Goal: Task Accomplishment & Management: Use online tool/utility

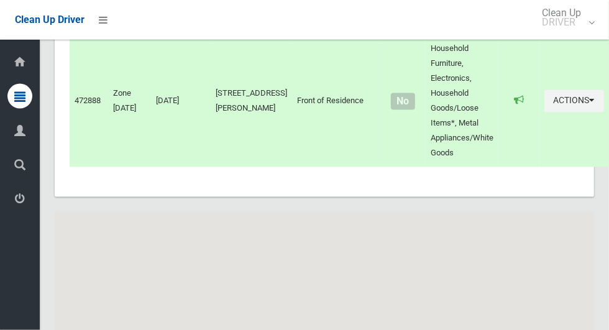
scroll to position [6543, 0]
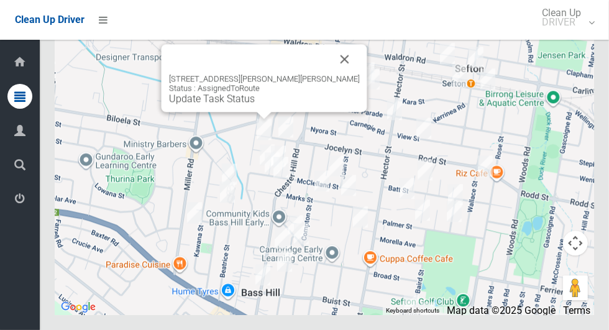
click at [330, 74] on button "Close" at bounding box center [345, 59] width 30 height 30
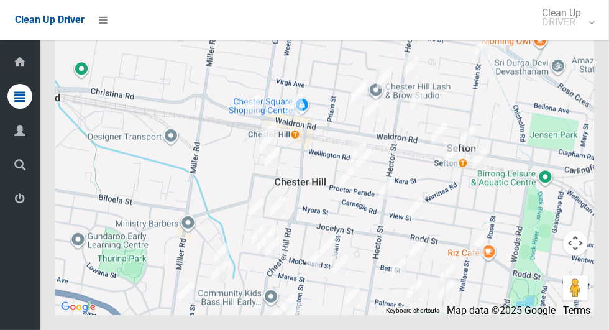
scroll to position [6541, 0]
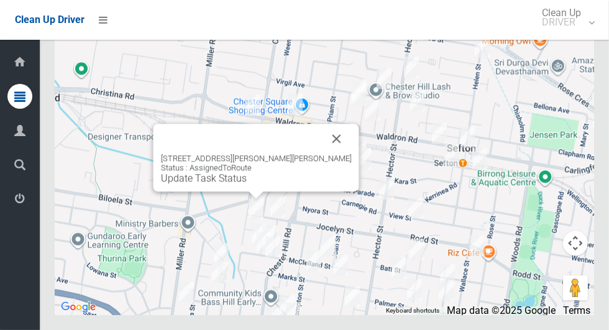
click at [322, 153] on button "Close" at bounding box center [337, 139] width 30 height 30
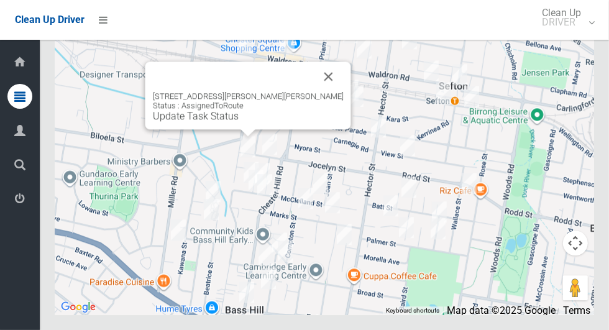
click at [315, 91] on button "Close" at bounding box center [329, 76] width 30 height 30
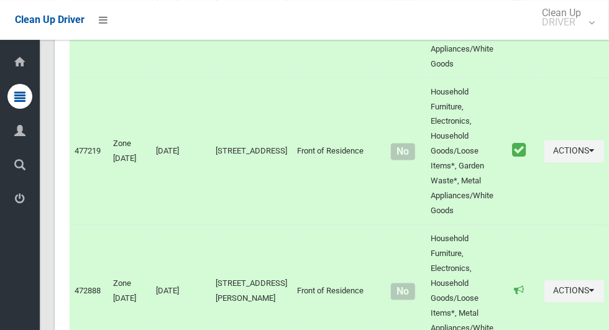
scroll to position [6543, 0]
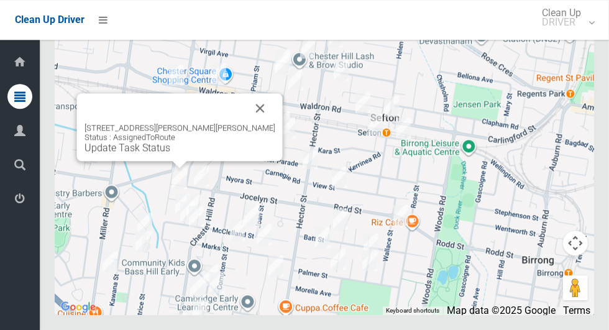
click at [162, 153] on div "106 Orchard Road, CHESTER HILL NSW 2162 Status : AssignedToRoute Update Task St…" at bounding box center [179, 138] width 191 height 30
click at [161, 153] on link "Update Task Status" at bounding box center [127, 148] width 86 height 12
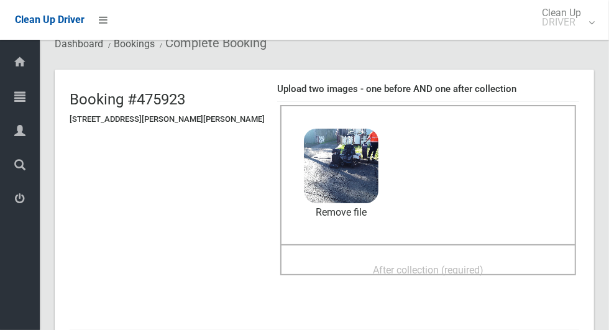
scroll to position [47, 0]
click at [475, 258] on div "After collection (required)" at bounding box center [428, 269] width 268 height 23
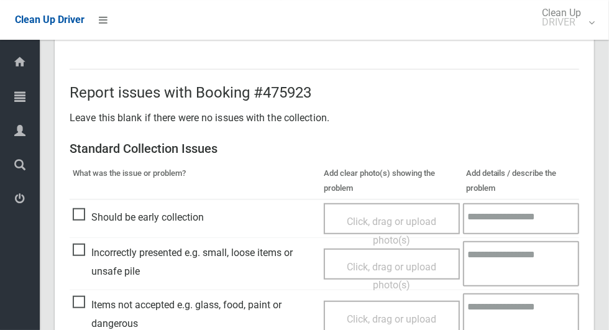
scroll to position [1016, 0]
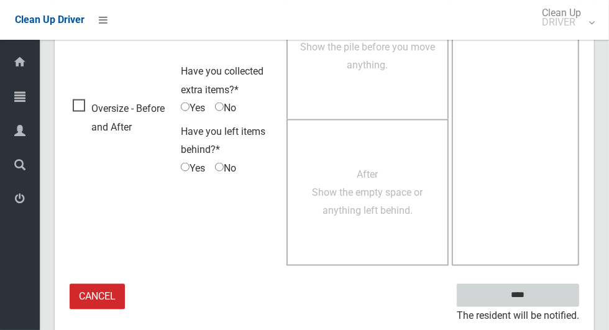
click at [539, 291] on input "****" at bounding box center [517, 295] width 122 height 23
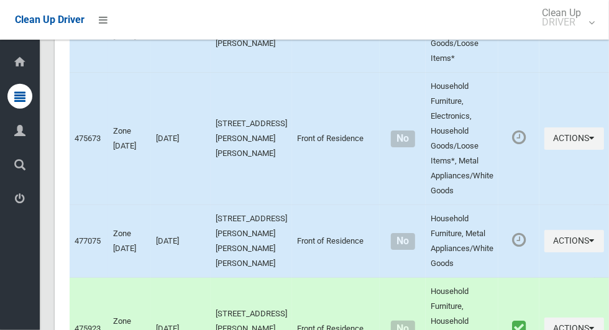
scroll to position [6396, 0]
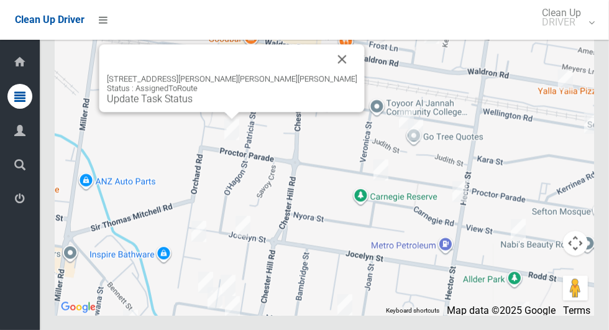
click at [327, 74] on button "Close" at bounding box center [342, 59] width 30 height 30
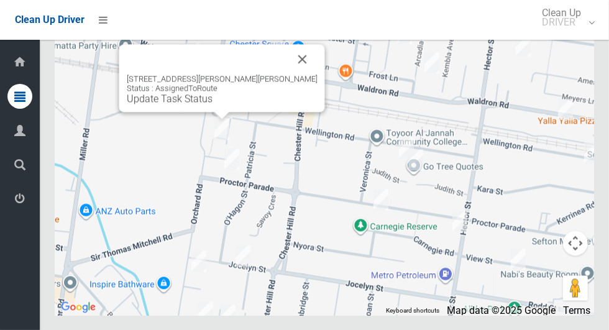
click at [271, 74] on div at bounding box center [207, 59] width 161 height 30
click at [289, 74] on button "Close" at bounding box center [303, 59] width 30 height 30
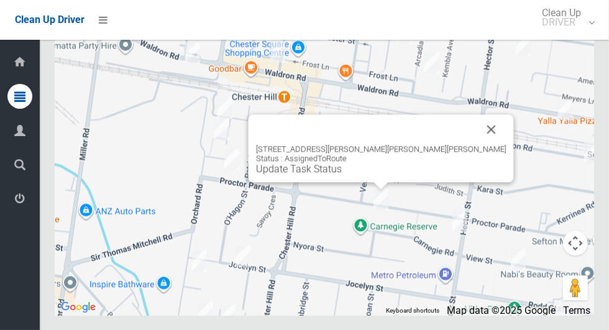
click at [476, 144] on button "Close" at bounding box center [491, 129] width 30 height 30
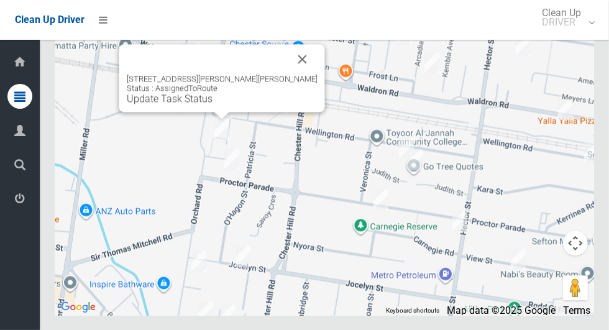
click at [288, 74] on button "Close" at bounding box center [303, 59] width 30 height 30
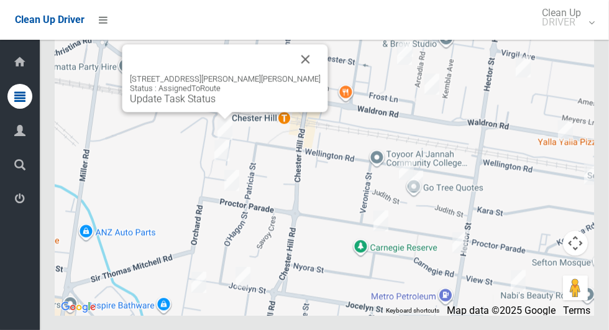
click at [291, 74] on button "Close" at bounding box center [306, 59] width 30 height 30
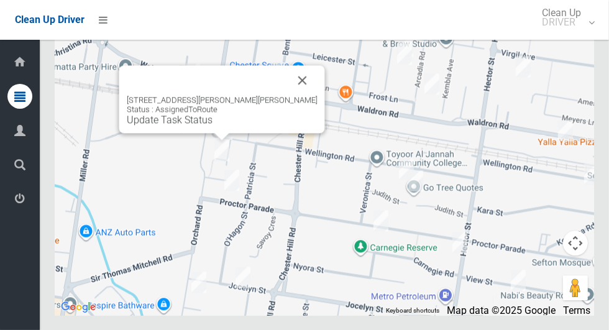
click at [288, 95] on button "Close" at bounding box center [303, 80] width 30 height 30
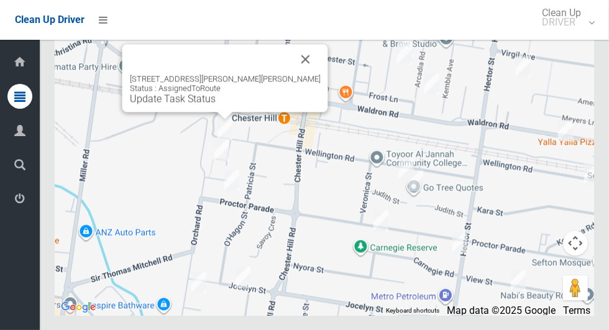
click at [298, 74] on button "Close" at bounding box center [306, 59] width 30 height 30
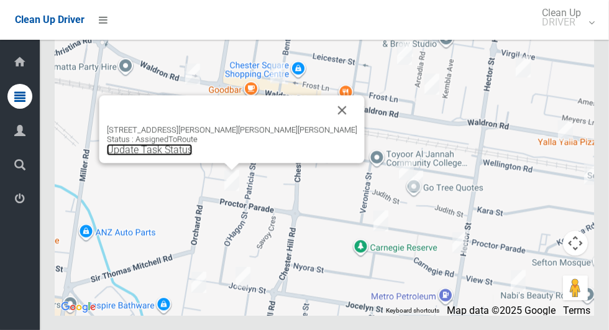
click at [193, 155] on link "Update Task Status" at bounding box center [150, 149] width 86 height 12
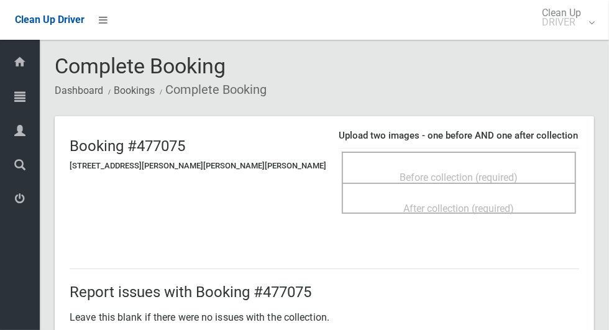
click at [511, 168] on div "Before collection (required)" at bounding box center [458, 176] width 207 height 23
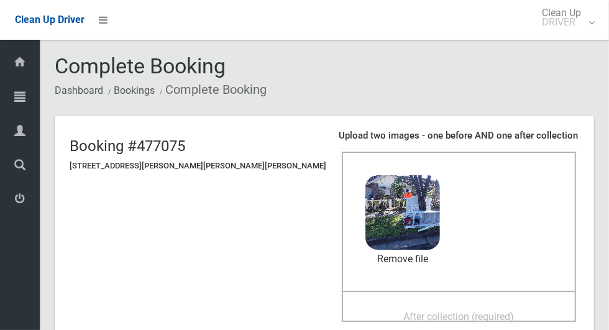
click at [454, 311] on span "After collection (required)" at bounding box center [459, 317] width 111 height 12
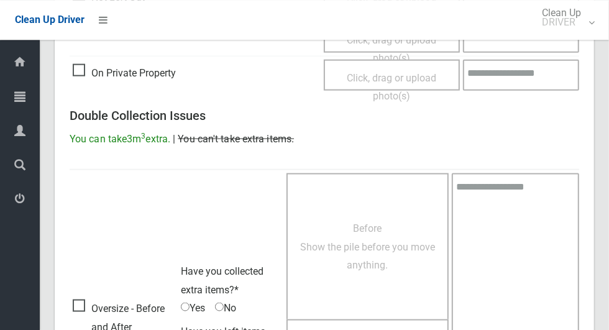
scroll to position [1016, 0]
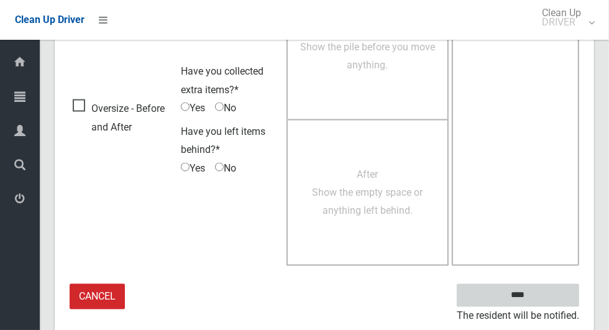
click at [545, 287] on input "****" at bounding box center [517, 295] width 122 height 23
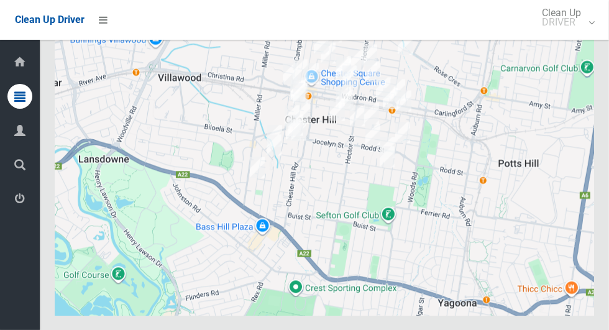
scroll to position [6396, 0]
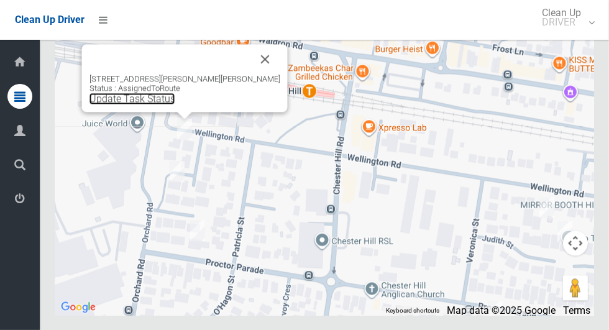
click at [168, 104] on link "Update Task Status" at bounding box center [132, 99] width 86 height 12
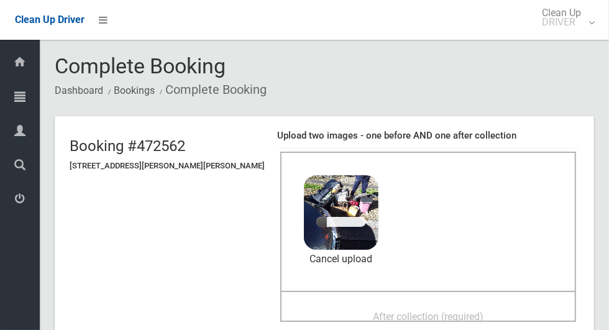
click at [446, 311] on span "After collection (required)" at bounding box center [428, 317] width 111 height 12
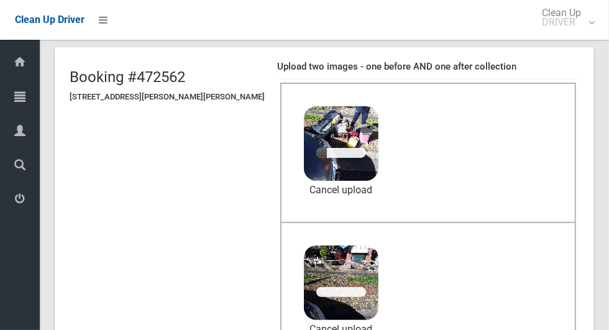
scroll to position [93, 0]
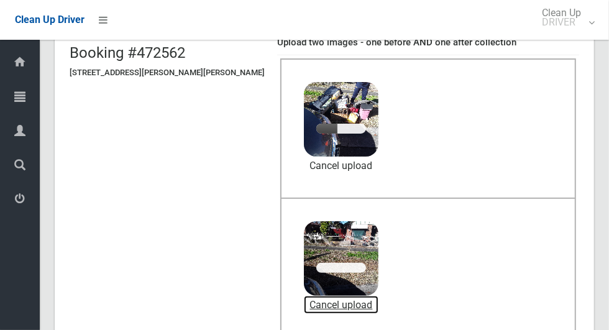
click at [330, 299] on link "Cancel upload" at bounding box center [341, 305] width 75 height 19
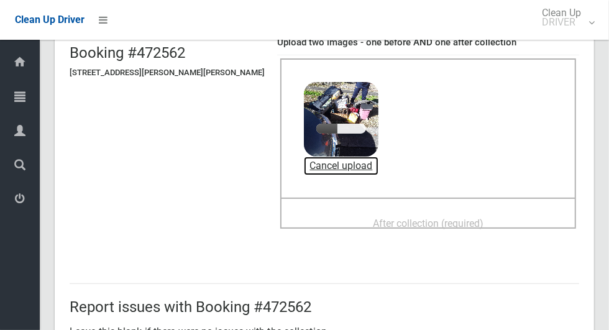
click at [338, 166] on link "Cancel upload" at bounding box center [341, 166] width 75 height 19
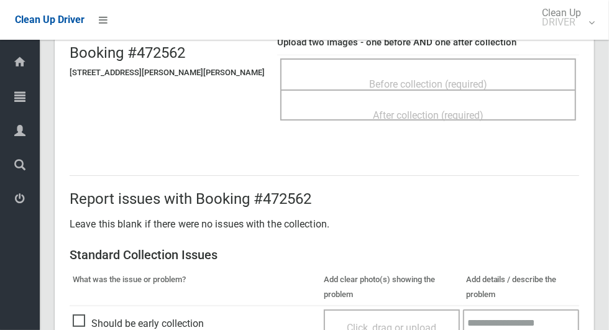
click at [446, 78] on span "Before collection (required)" at bounding box center [428, 84] width 118 height 12
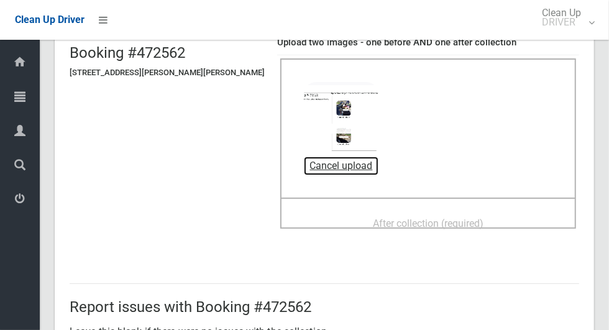
click at [322, 164] on link "Cancel upload" at bounding box center [341, 166] width 75 height 19
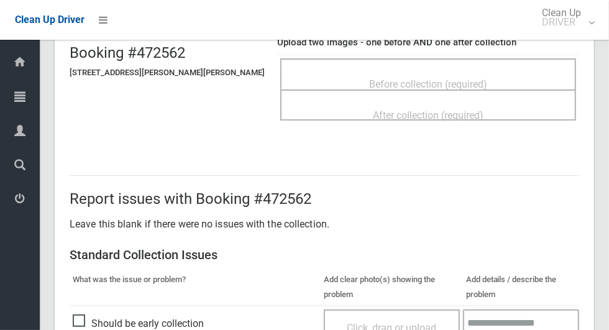
click at [448, 78] on span "Before collection (required)" at bounding box center [428, 84] width 118 height 12
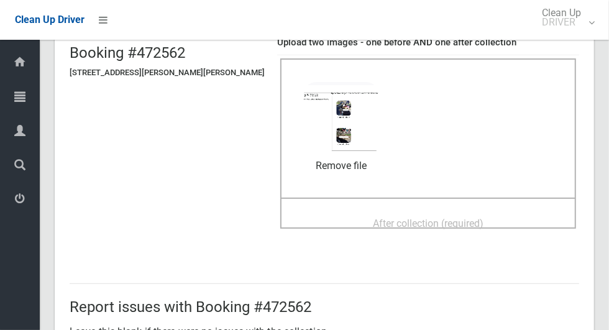
click at [416, 219] on span "After collection (required)" at bounding box center [428, 223] width 111 height 12
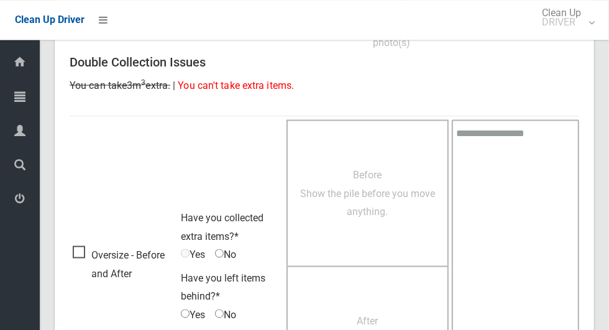
scroll to position [1016, 0]
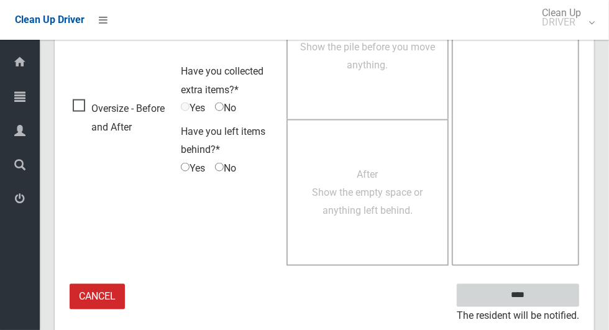
click at [525, 302] on input "****" at bounding box center [517, 295] width 122 height 23
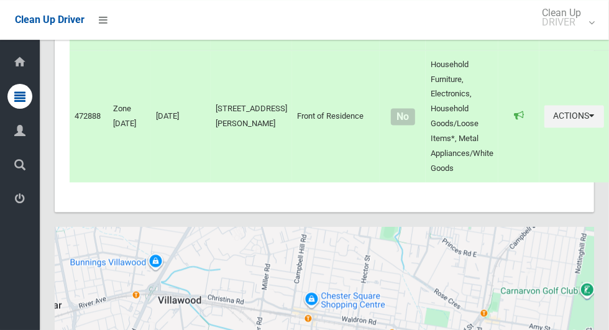
scroll to position [6396, 0]
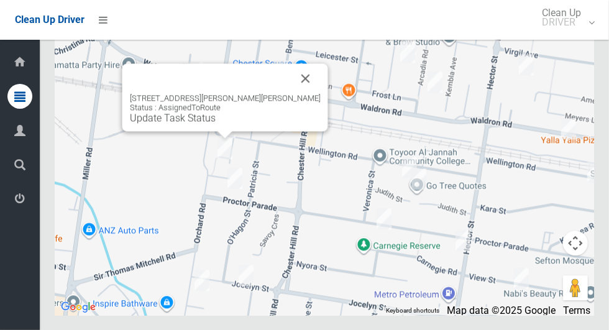
click at [196, 124] on link "Update Task Status" at bounding box center [173, 118] width 86 height 12
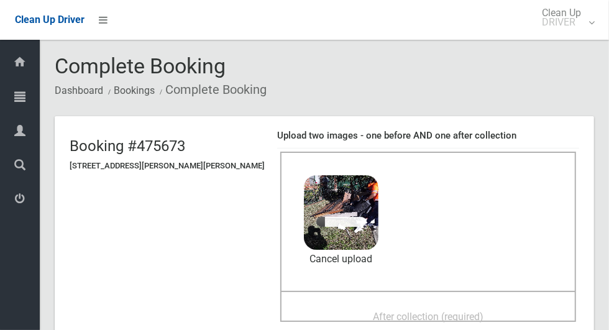
click at [389, 311] on span "After collection (required)" at bounding box center [428, 317] width 111 height 12
click at [397, 311] on span "After collection (required)" at bounding box center [428, 317] width 111 height 12
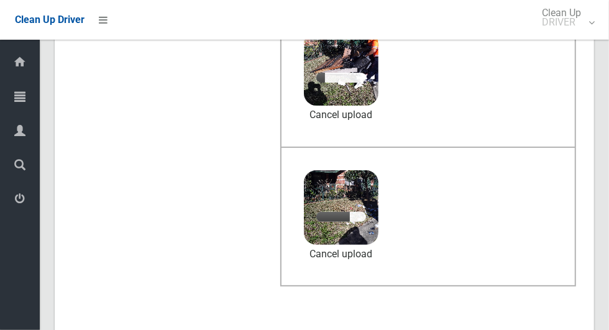
scroll to position [156, 0]
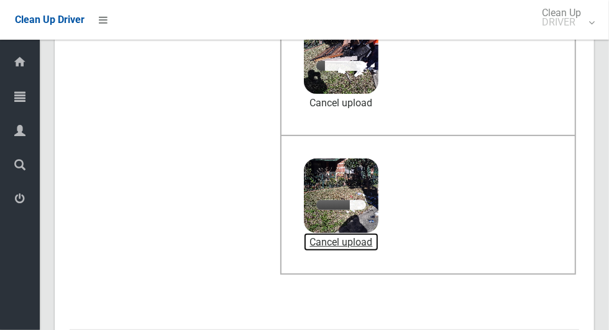
click at [332, 242] on link "Cancel upload" at bounding box center [341, 242] width 75 height 19
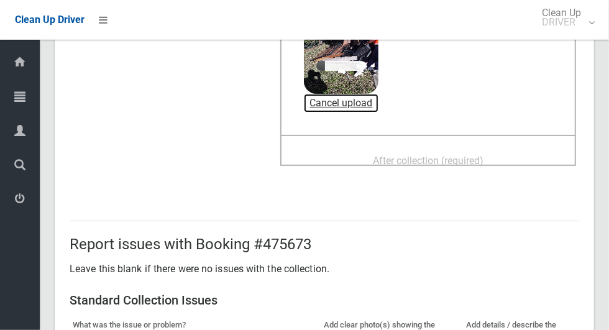
click at [330, 105] on link "Cancel upload" at bounding box center [341, 103] width 75 height 19
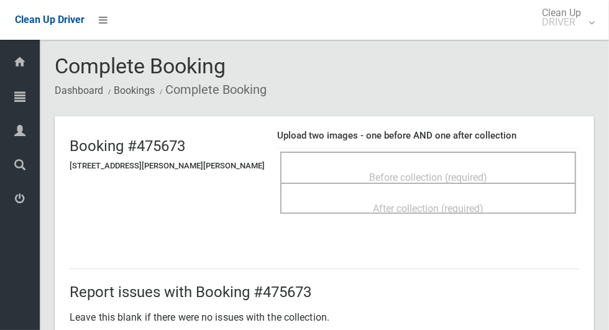
scroll to position [4, 0]
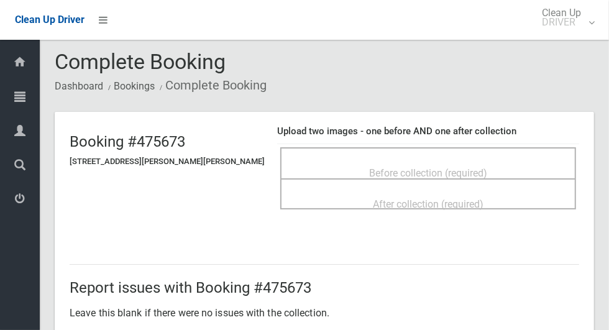
click at [420, 168] on span "Before collection (required)" at bounding box center [428, 173] width 118 height 12
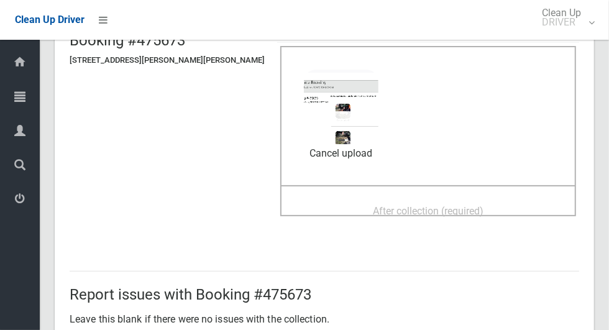
scroll to position [127, 0]
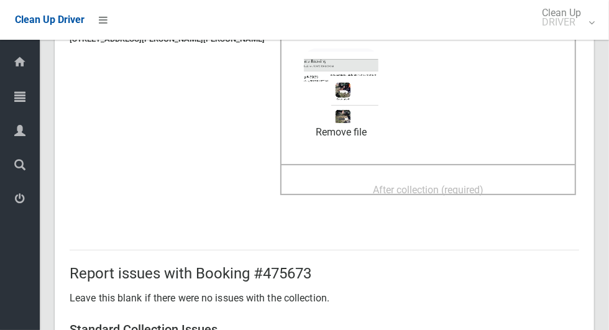
click at [512, 178] on div "After collection (required)" at bounding box center [428, 189] width 268 height 23
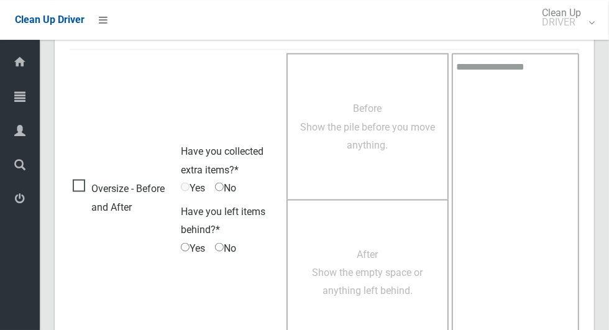
scroll to position [1016, 0]
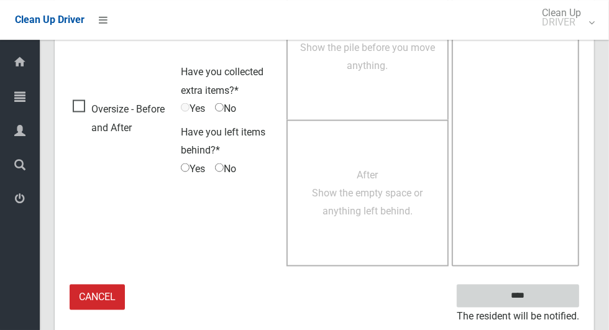
click at [552, 289] on input "****" at bounding box center [517, 295] width 122 height 23
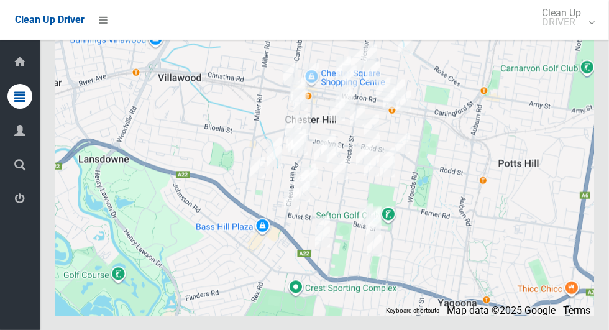
scroll to position [6396, 0]
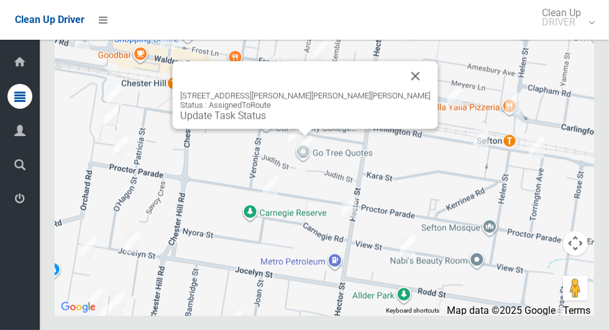
click at [401, 91] on button "Close" at bounding box center [416, 76] width 30 height 30
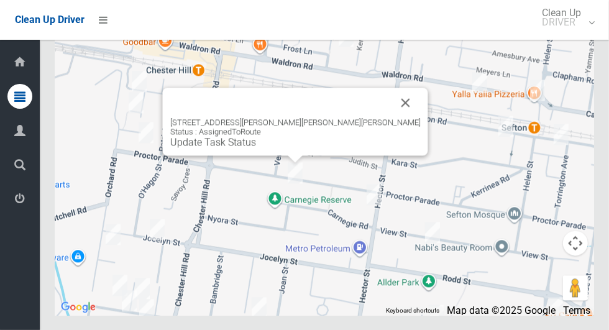
click at [391, 117] on button "Close" at bounding box center [406, 103] width 30 height 30
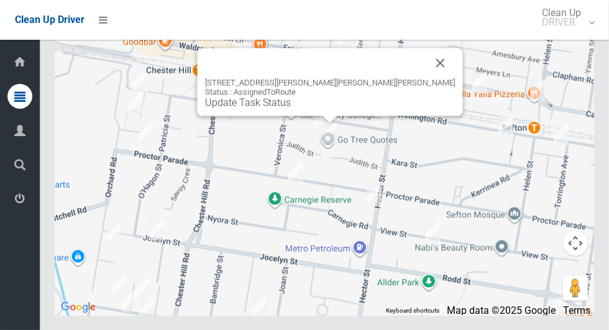
click at [425, 78] on button "Close" at bounding box center [440, 63] width 30 height 30
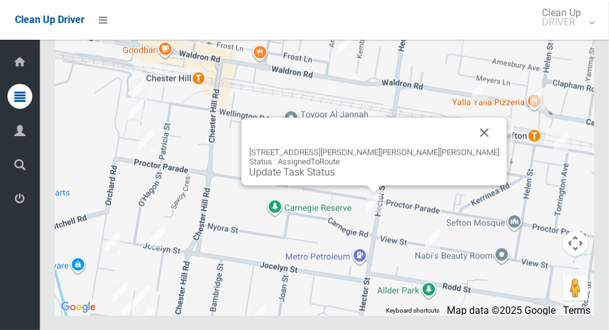
click at [470, 147] on button "Close" at bounding box center [485, 132] width 30 height 30
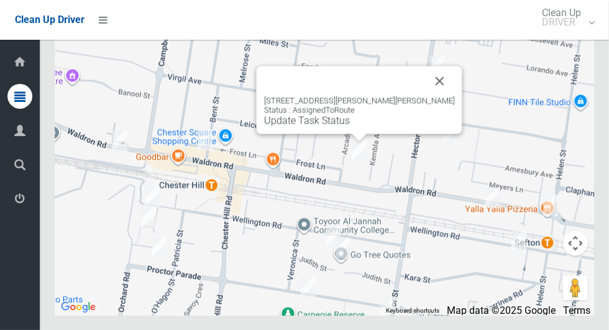
click at [425, 96] on button "Close" at bounding box center [440, 81] width 30 height 30
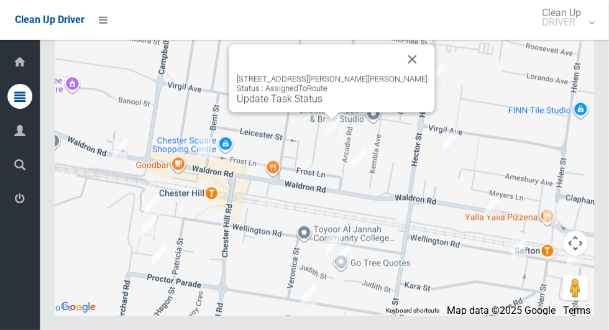
click at [399, 74] on button "Close" at bounding box center [412, 59] width 30 height 30
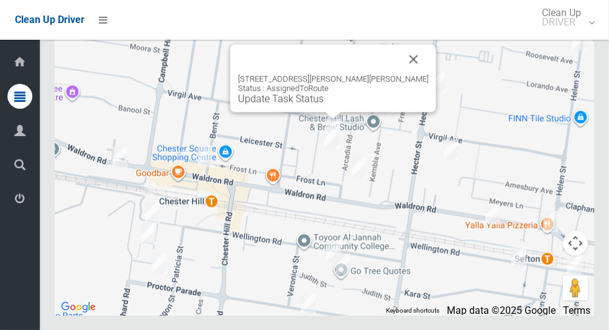
click at [399, 74] on button "Close" at bounding box center [414, 59] width 30 height 30
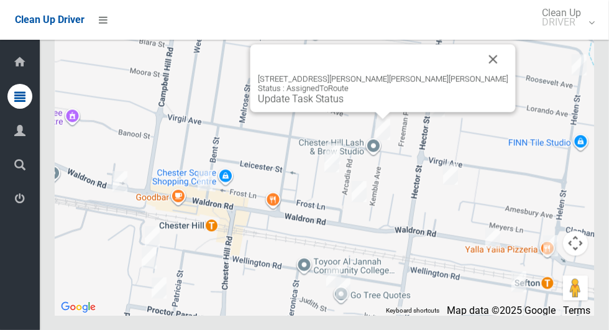
click at [478, 74] on button "Close" at bounding box center [493, 59] width 30 height 30
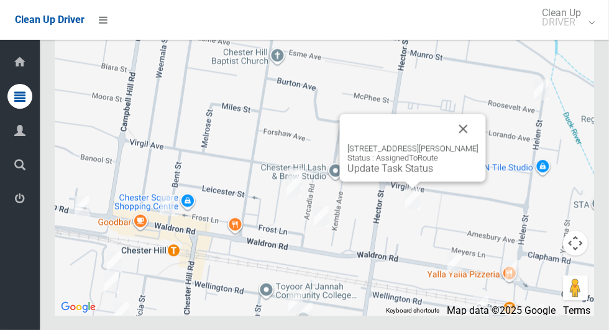
click at [461, 143] on button "Close" at bounding box center [463, 129] width 30 height 30
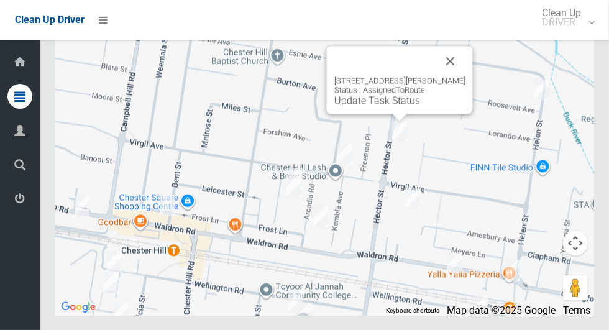
click at [448, 76] on button "Close" at bounding box center [450, 61] width 30 height 30
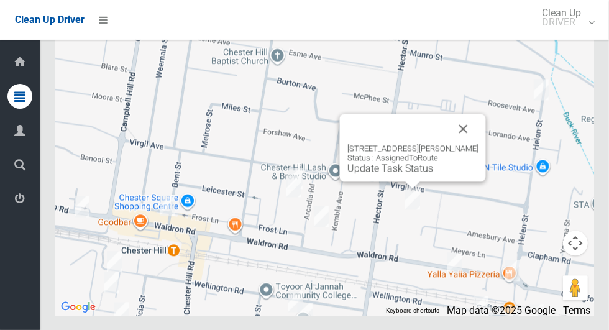
click at [453, 143] on button "Close" at bounding box center [463, 129] width 30 height 30
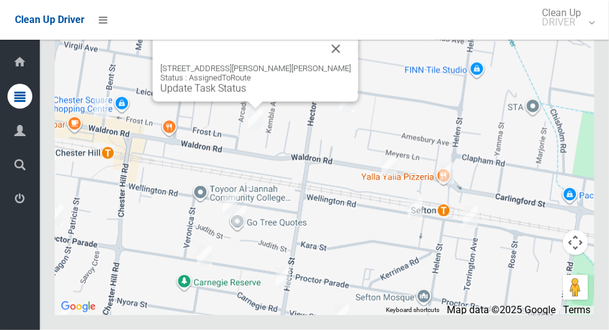
click at [327, 64] on button "Close" at bounding box center [336, 49] width 30 height 30
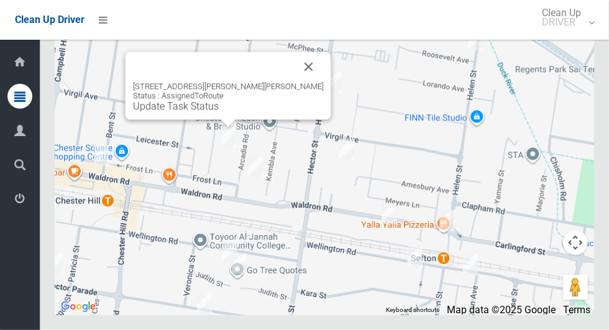
click at [294, 82] on button "Close" at bounding box center [309, 67] width 30 height 30
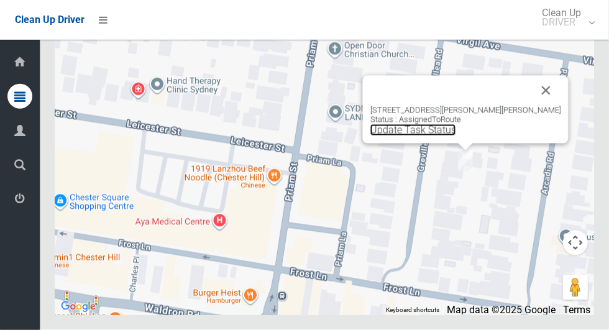
click at [446, 136] on link "Update Task Status" at bounding box center [413, 130] width 86 height 12
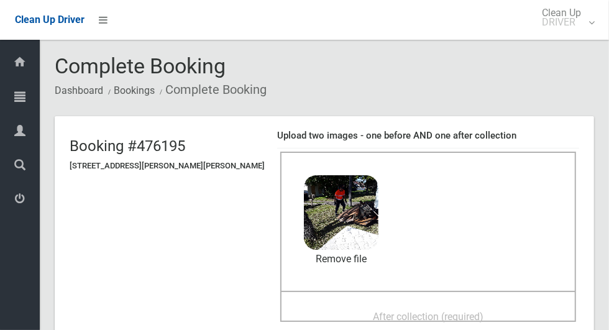
click at [453, 311] on span "After collection (required)" at bounding box center [428, 317] width 111 height 12
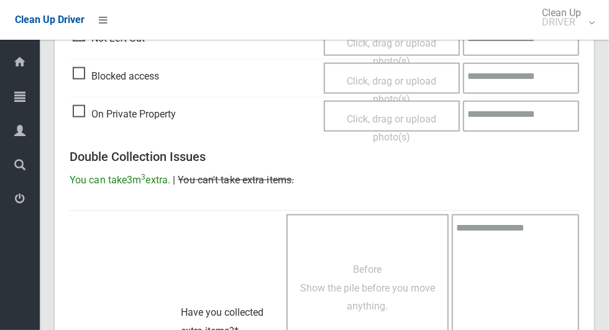
scroll to position [1016, 0]
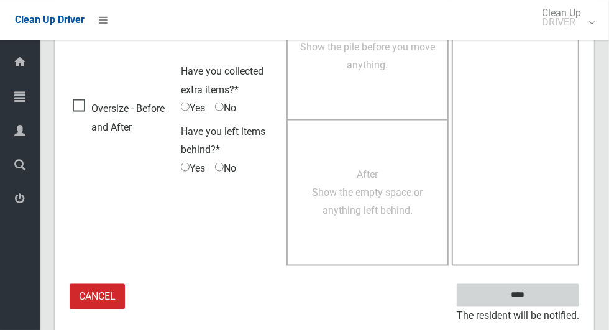
click at [540, 296] on input "****" at bounding box center [517, 295] width 122 height 23
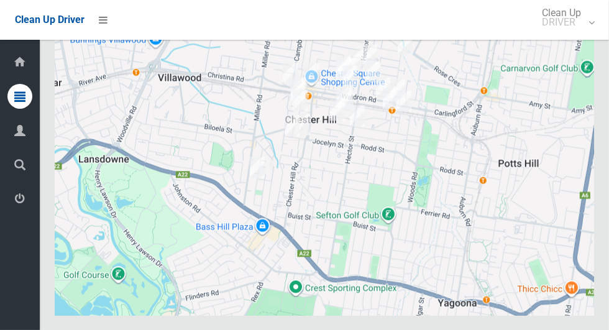
scroll to position [6396, 0]
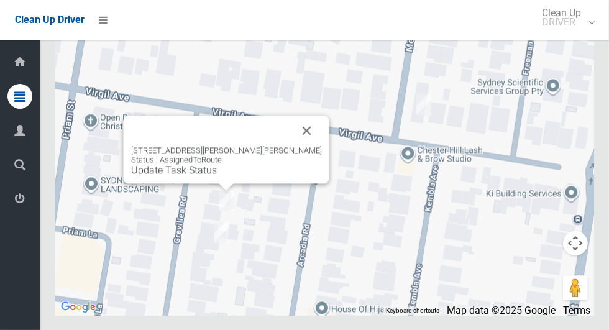
click at [217, 176] on link "Update Task Status" at bounding box center [174, 170] width 86 height 12
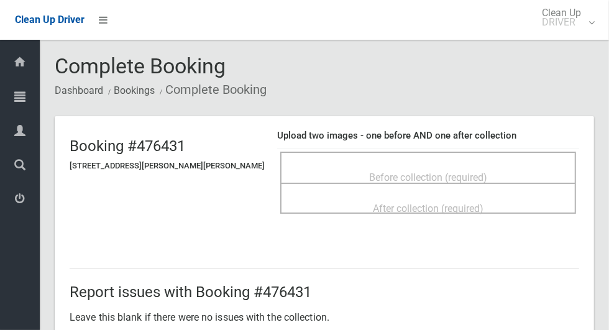
click at [425, 171] on span "Before collection (required)" at bounding box center [428, 177] width 118 height 12
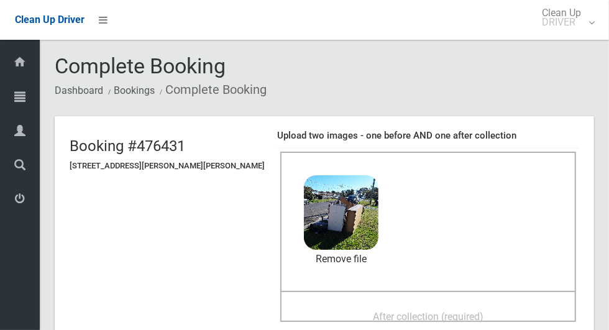
click at [458, 293] on div "After collection (required)" at bounding box center [428, 306] width 296 height 31
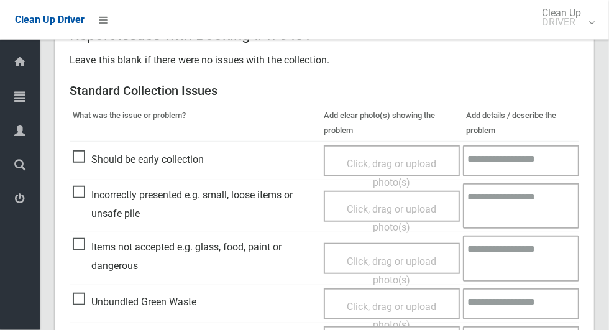
scroll to position [1016, 0]
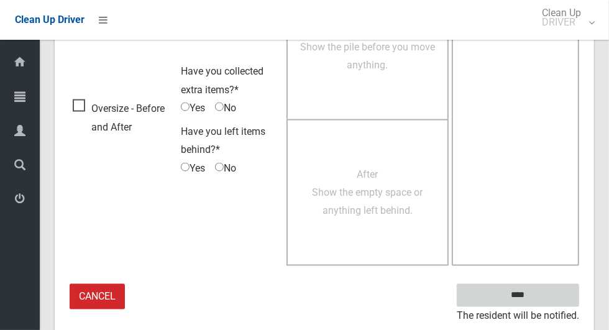
click at [539, 293] on input "****" at bounding box center [517, 295] width 122 height 23
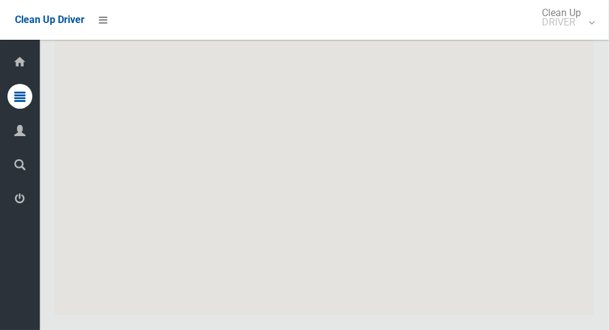
scroll to position [6396, 0]
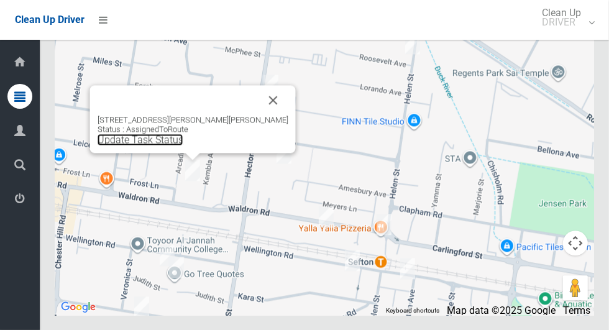
click at [173, 145] on link "Update Task Status" at bounding box center [141, 140] width 86 height 12
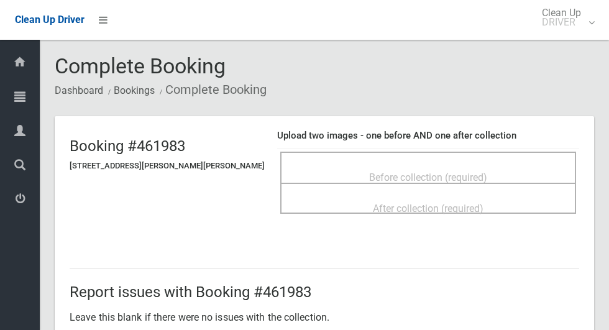
click at [497, 165] on div "Before collection (required)" at bounding box center [428, 176] width 268 height 23
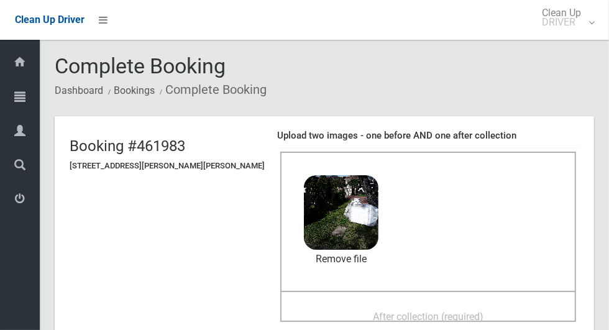
click at [442, 311] on span "After collection (required)" at bounding box center [428, 317] width 111 height 12
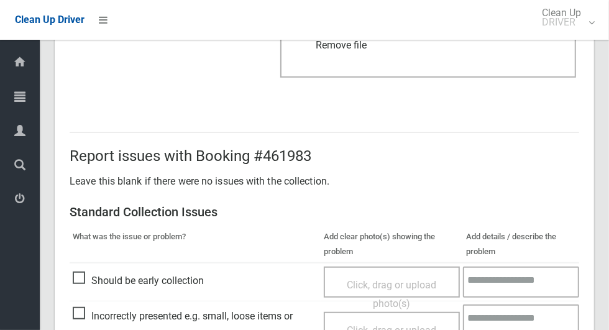
scroll to position [1016, 0]
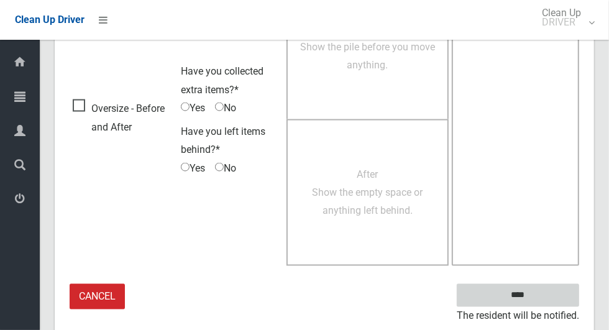
click at [539, 299] on input "****" at bounding box center [517, 295] width 122 height 23
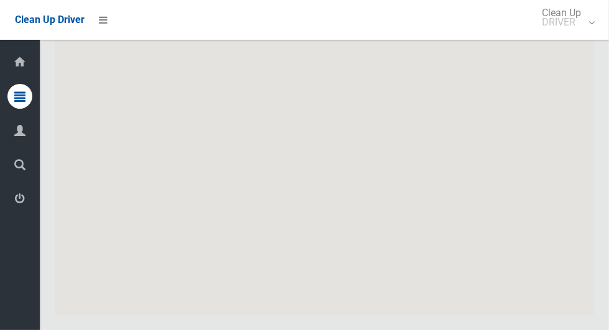
scroll to position [6396, 0]
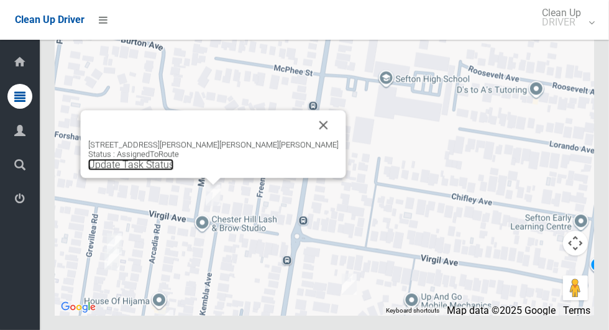
click at [174, 170] on link "Update Task Status" at bounding box center [131, 164] width 86 height 12
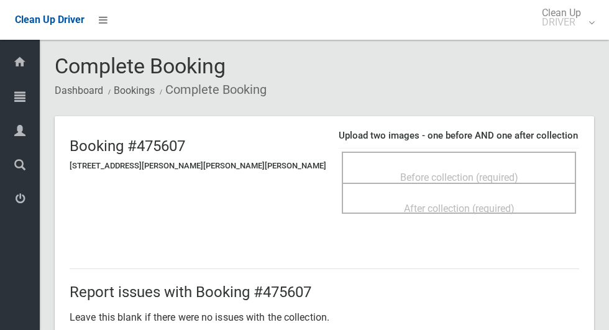
click at [494, 171] on div "Before collection (required)" at bounding box center [458, 176] width 207 height 23
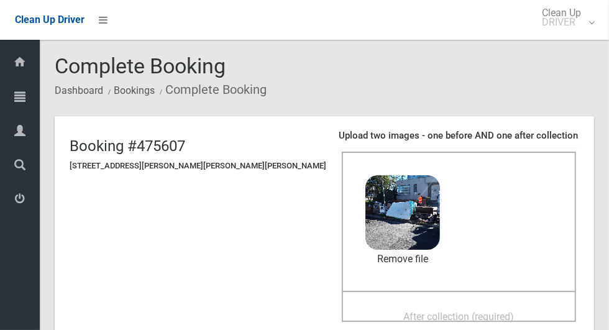
click at [479, 309] on div "After collection (required)" at bounding box center [458, 315] width 207 height 23
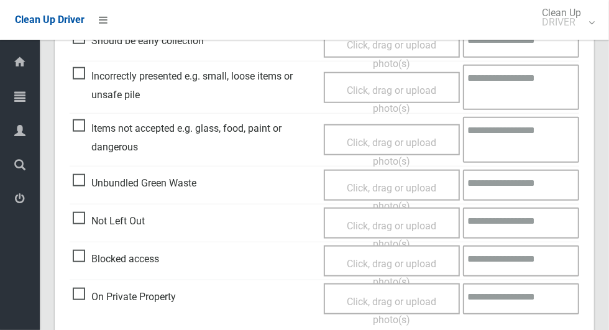
scroll to position [1016, 0]
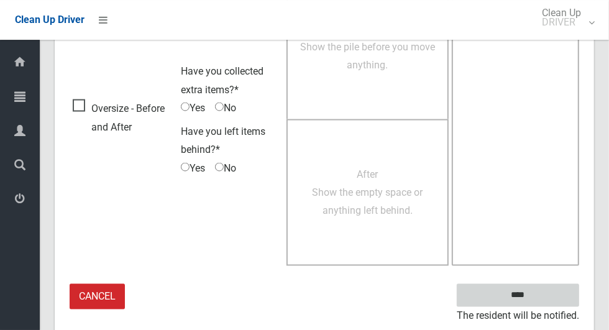
click at [539, 297] on input "****" at bounding box center [517, 295] width 122 height 23
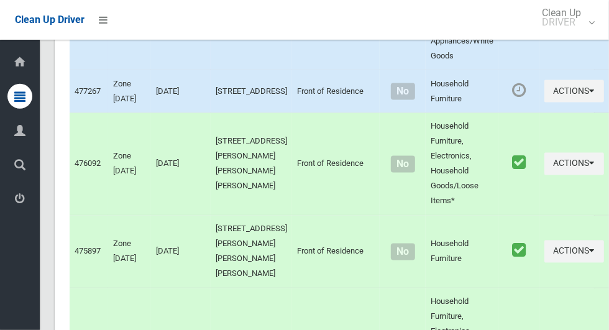
scroll to position [6396, 0]
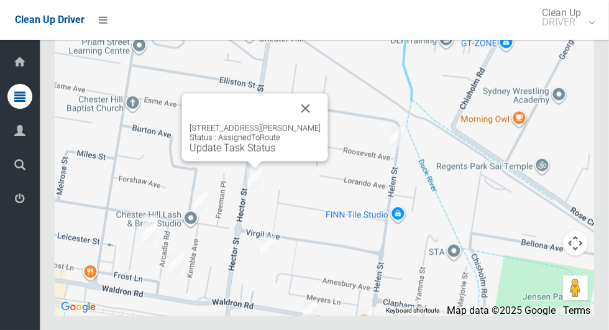
click at [305, 123] on button "Close" at bounding box center [306, 108] width 30 height 30
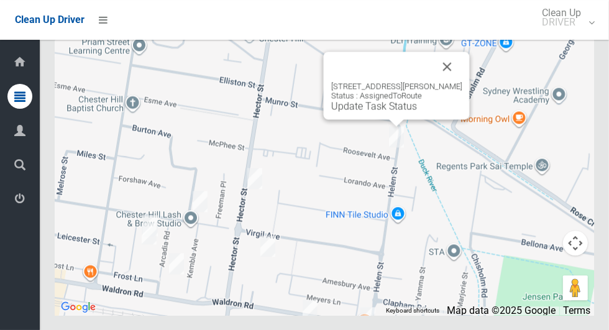
click at [448, 81] on button "Close" at bounding box center [447, 67] width 30 height 30
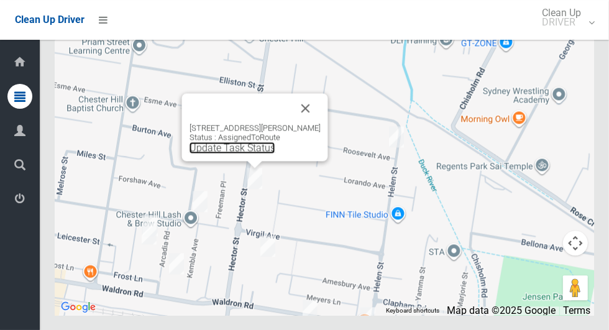
click at [246, 153] on link "Update Task Status" at bounding box center [232, 148] width 86 height 12
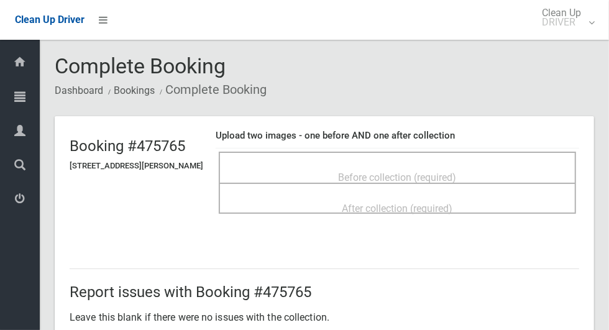
click at [501, 165] on div "Before collection (required)" at bounding box center [397, 176] width 330 height 23
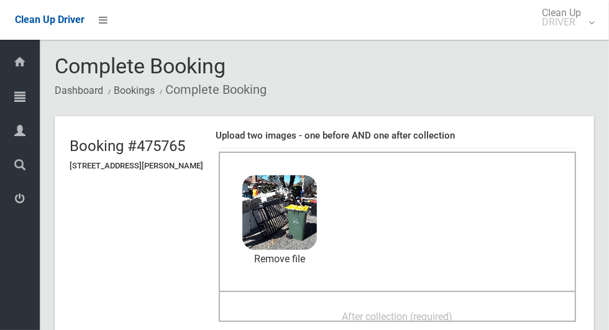
click at [378, 311] on span "After collection (required)" at bounding box center [397, 317] width 111 height 12
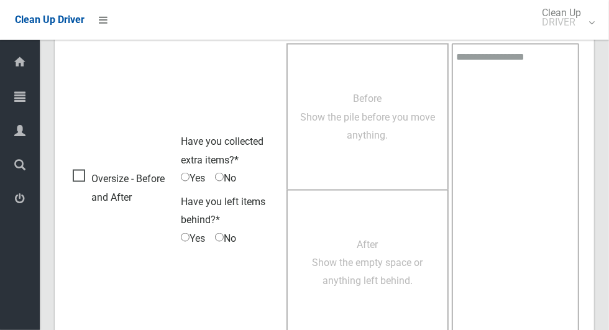
scroll to position [1016, 0]
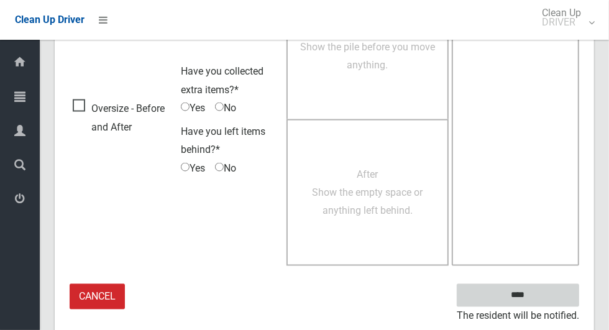
click at [539, 294] on input "****" at bounding box center [517, 295] width 122 height 23
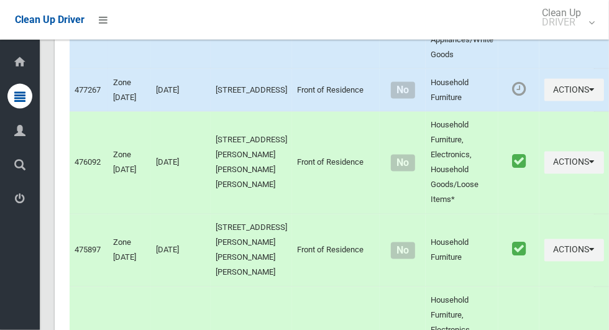
scroll to position [6396, 0]
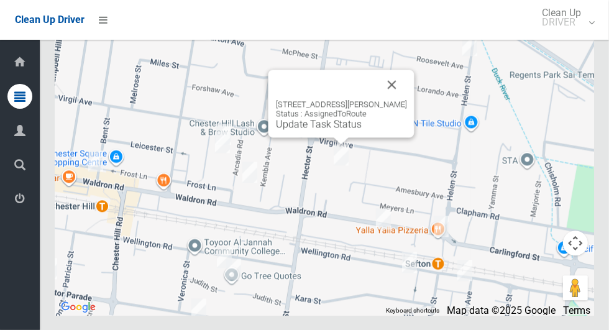
click at [393, 99] on button "Close" at bounding box center [392, 85] width 30 height 30
click at [338, 130] on link "Update Task Status" at bounding box center [319, 124] width 86 height 12
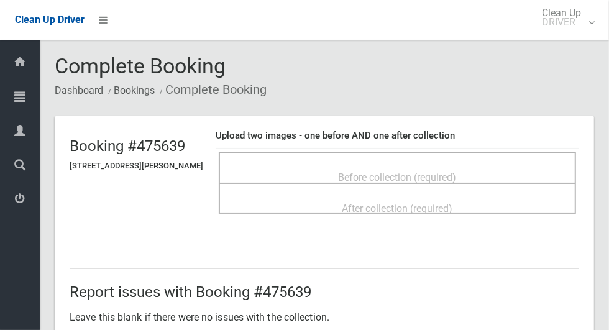
click at [456, 165] on div "Before collection (required)" at bounding box center [397, 176] width 330 height 23
click at [507, 169] on div "Before collection (required)" at bounding box center [397, 176] width 330 height 23
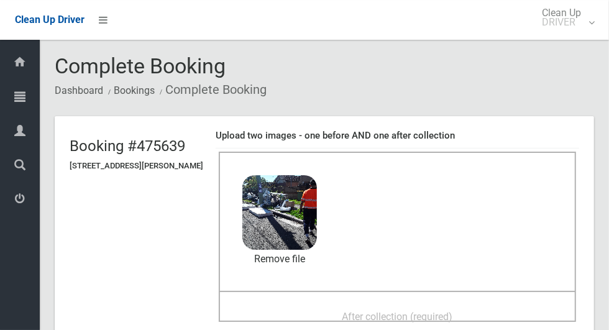
click at [418, 311] on span "After collection (required)" at bounding box center [397, 317] width 111 height 12
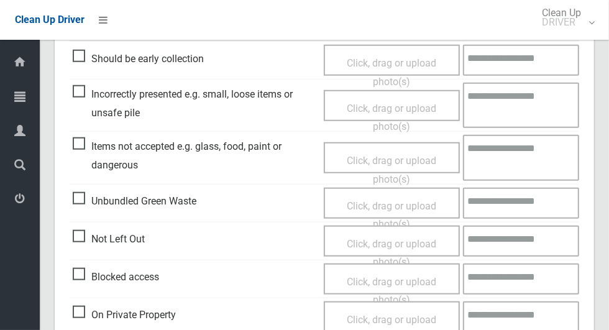
scroll to position [642, 0]
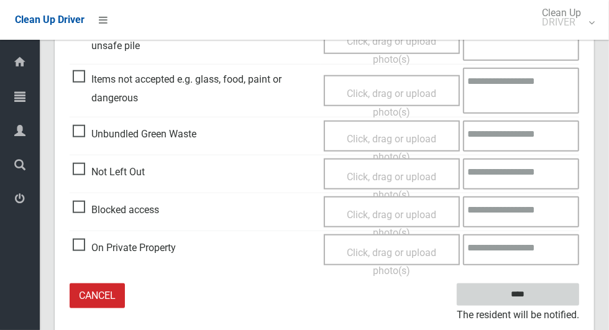
click at [539, 296] on input "****" at bounding box center [517, 294] width 122 height 23
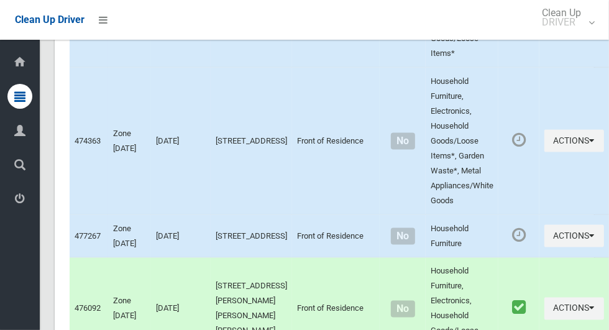
scroll to position [6396, 0]
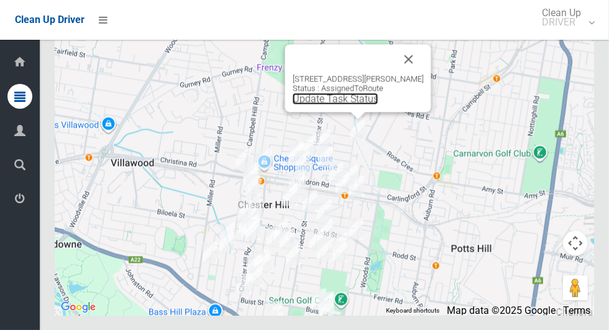
click at [366, 104] on link "Update Task Status" at bounding box center [336, 99] width 86 height 12
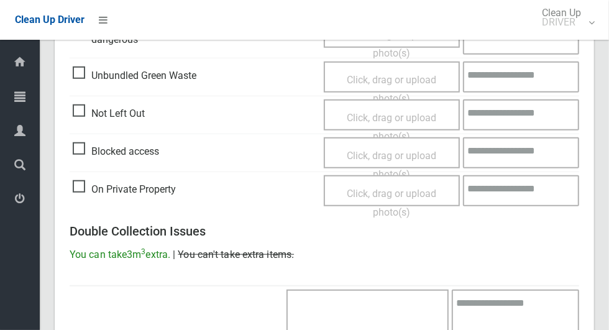
scroll to position [481, 0]
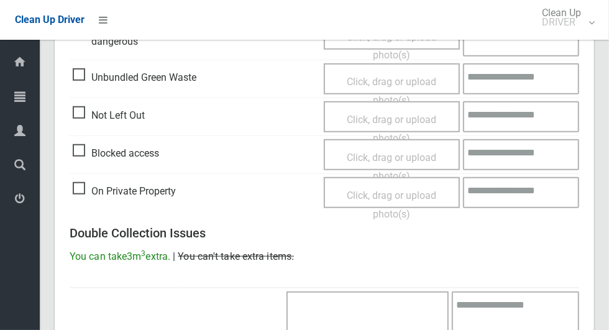
click at [399, 117] on span "Click, drag or upload photo(s)" at bounding box center [391, 129] width 89 height 30
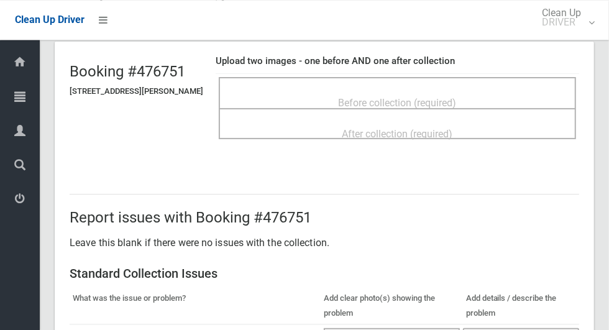
scroll to position [0, 0]
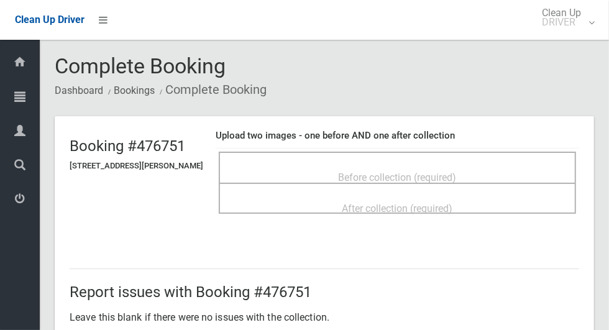
click at [497, 177] on div "Before collection (required)" at bounding box center [397, 176] width 330 height 23
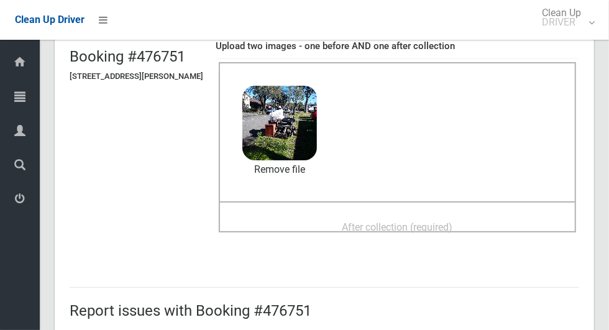
scroll to position [89, 0]
click at [413, 229] on span "After collection (required)" at bounding box center [397, 228] width 111 height 12
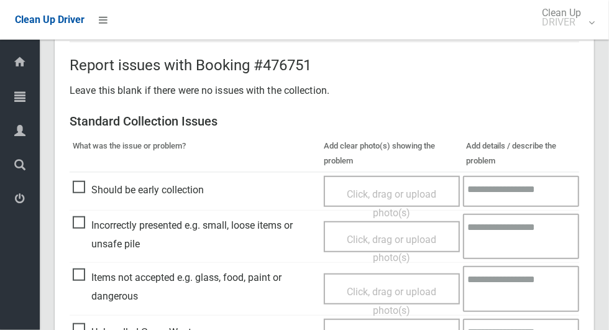
scroll to position [1016, 0]
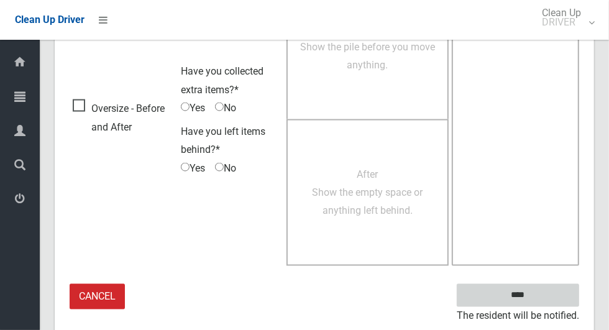
click at [542, 286] on input "****" at bounding box center [517, 295] width 122 height 23
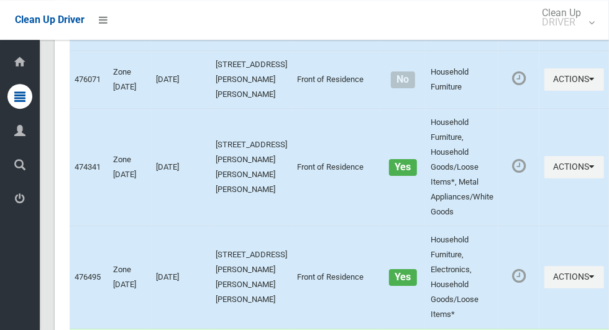
scroll to position [6396, 0]
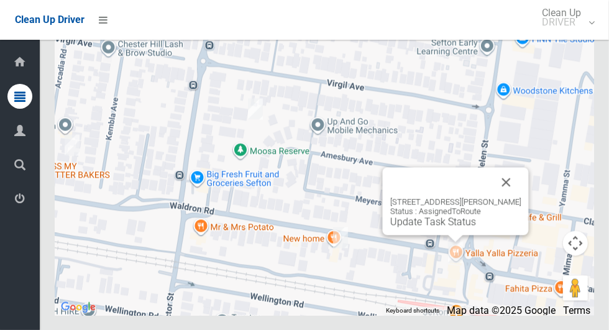
click at [507, 197] on button "Close" at bounding box center [506, 182] width 30 height 30
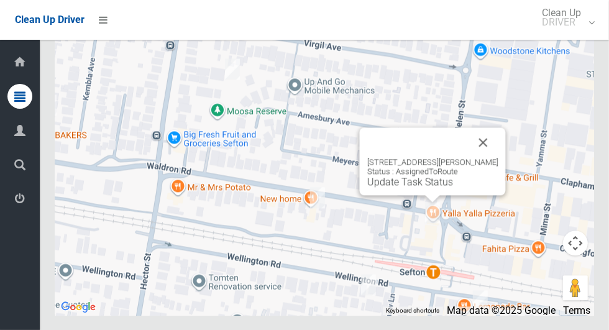
click at [414, 188] on link "Update Task Status" at bounding box center [410, 182] width 86 height 12
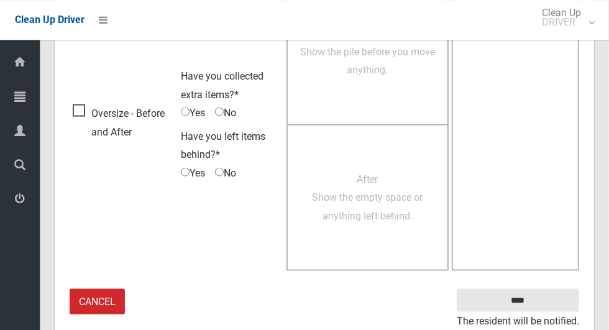
scroll to position [800, 0]
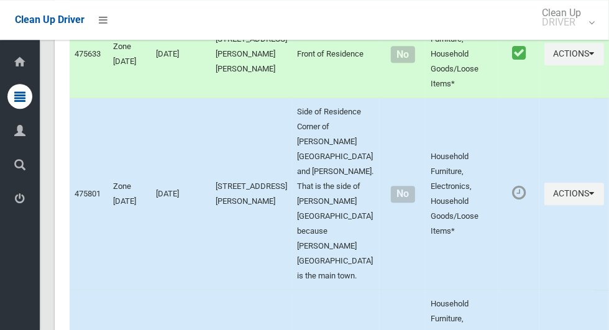
scroll to position [1596, 0]
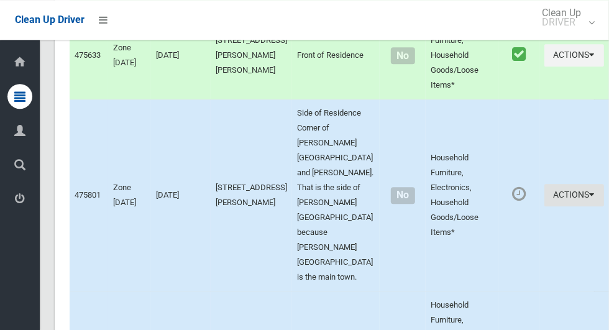
click at [544, 207] on button "Actions" at bounding box center [574, 195] width 60 height 23
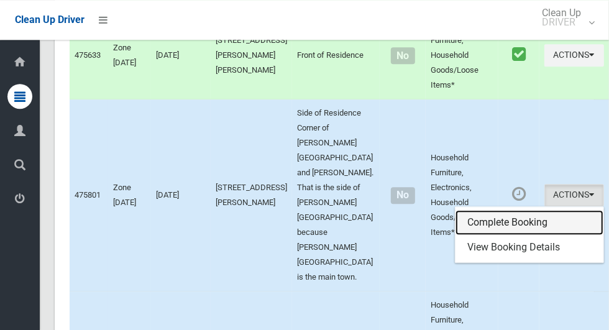
click at [512, 235] on link "Complete Booking" at bounding box center [529, 222] width 148 height 25
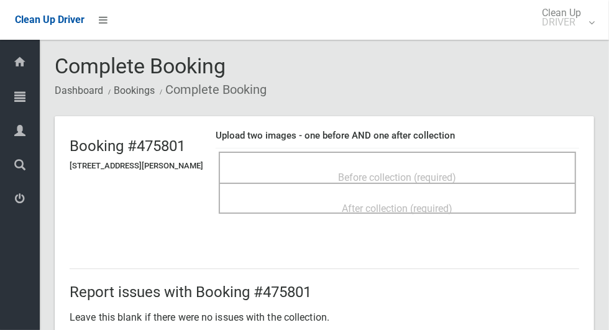
click at [455, 171] on span "Before collection (required)" at bounding box center [397, 177] width 118 height 12
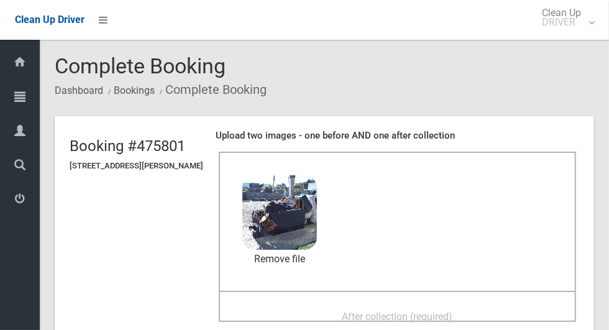
click at [401, 311] on span "After collection (required)" at bounding box center [397, 317] width 111 height 12
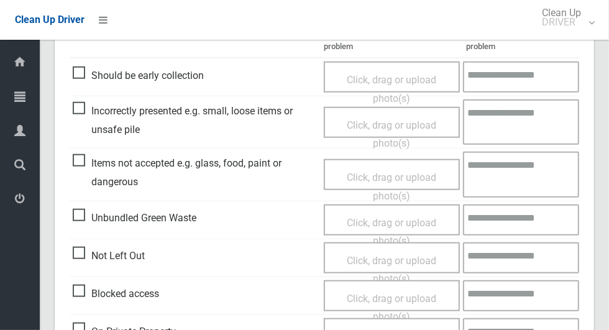
scroll to position [1016, 0]
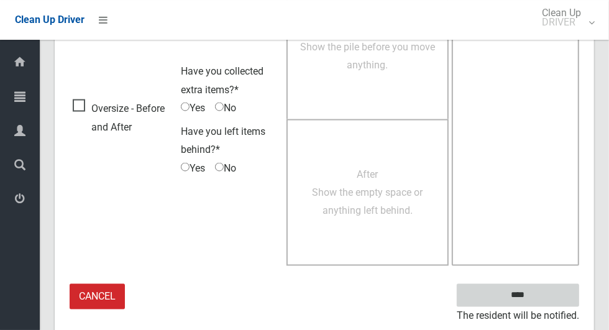
click at [518, 294] on input "****" at bounding box center [517, 295] width 122 height 23
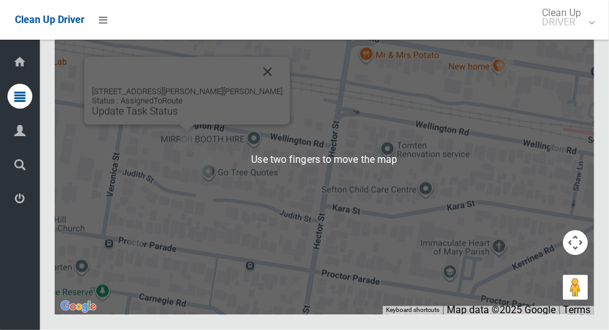
scroll to position [6393, 0]
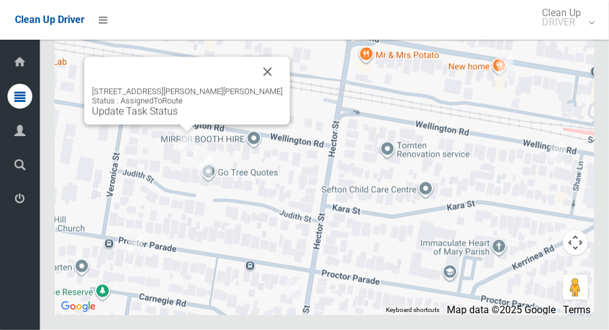
click at [253, 87] on button "Close" at bounding box center [268, 72] width 30 height 30
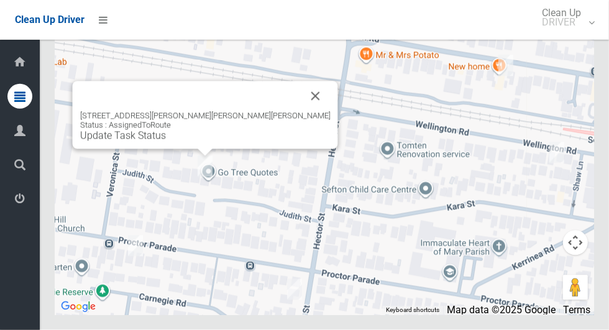
click at [301, 111] on button "Close" at bounding box center [316, 96] width 30 height 30
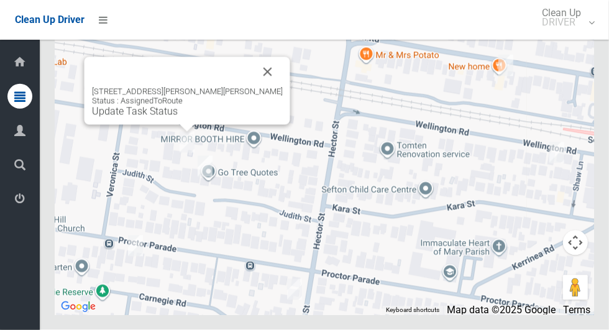
click at [266, 87] on button "Close" at bounding box center [268, 72] width 30 height 30
click at [166, 117] on div "221A Wellington Road, CHESTER HILL NSW 2162 Status : AssignedToRoute Update Tas…" at bounding box center [187, 102] width 191 height 30
click at [160, 125] on div "221A Wellington Road, CHESTER HILL NSW 2162 Status : AssignedToRoute Update Tas…" at bounding box center [187, 91] width 206 height 68
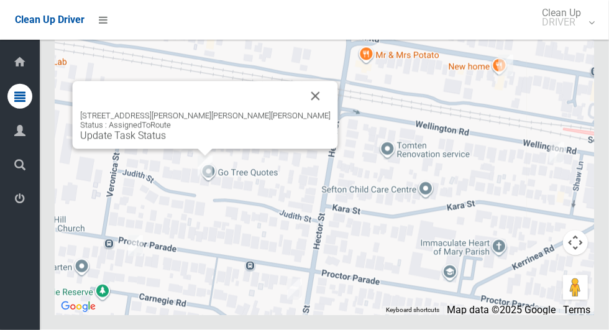
click at [301, 111] on button "Close" at bounding box center [316, 96] width 30 height 30
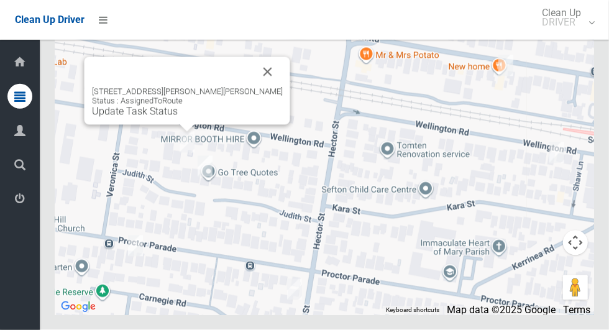
click at [161, 117] on div "221A Wellington Road, CHESTER HILL NSW 2162 Status : AssignedToRoute Update Tas…" at bounding box center [187, 102] width 191 height 30
click at [163, 117] on link "Update Task Status" at bounding box center [135, 112] width 86 height 12
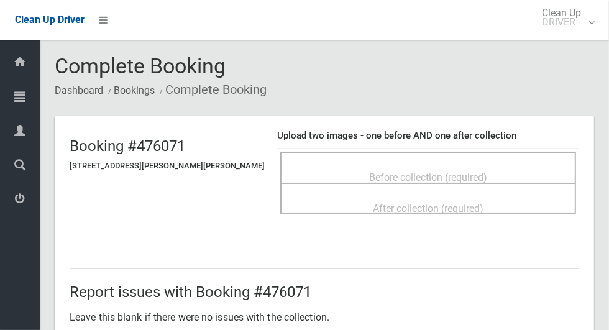
click at [526, 165] on div "Before collection (required)" at bounding box center [428, 176] width 268 height 23
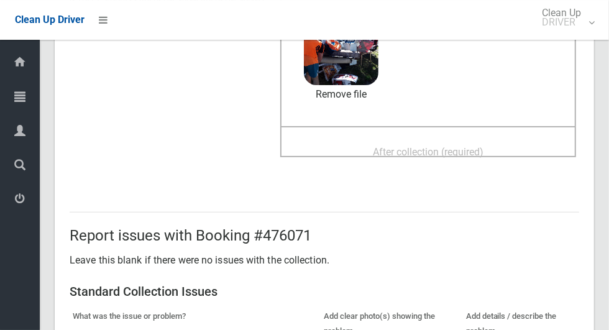
scroll to position [159, 0]
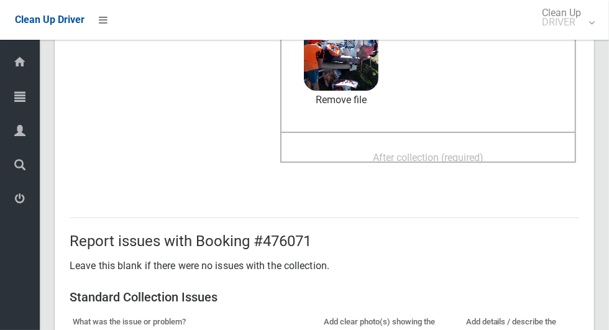
click at [474, 158] on span "After collection (required)" at bounding box center [428, 158] width 111 height 12
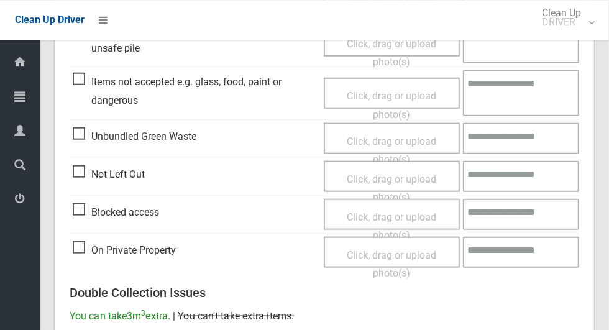
scroll to position [1016, 0]
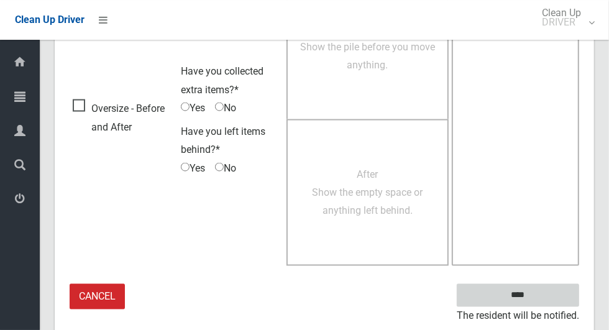
click at [539, 297] on input "****" at bounding box center [517, 295] width 122 height 23
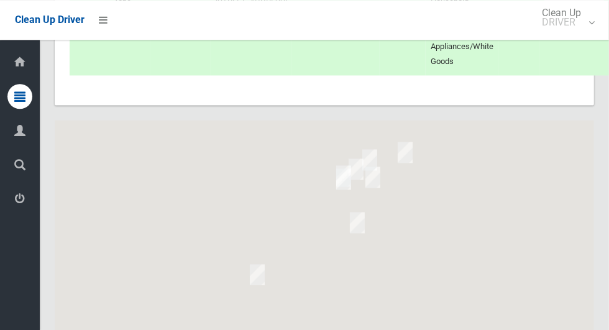
scroll to position [6396, 0]
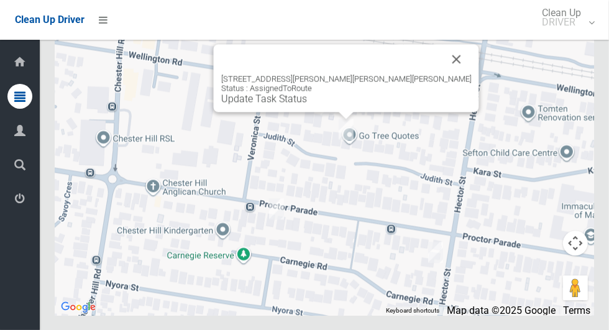
click at [442, 74] on button "Close" at bounding box center [457, 59] width 30 height 30
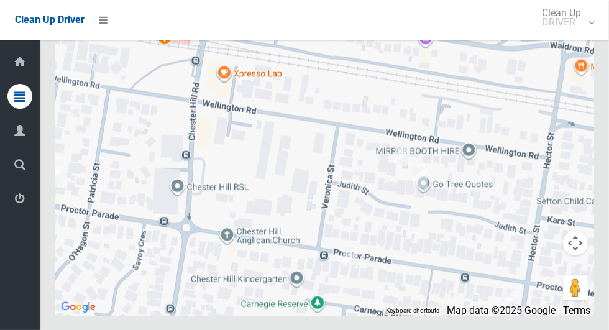
click at [499, 228] on div at bounding box center [324, 159] width 539 height 311
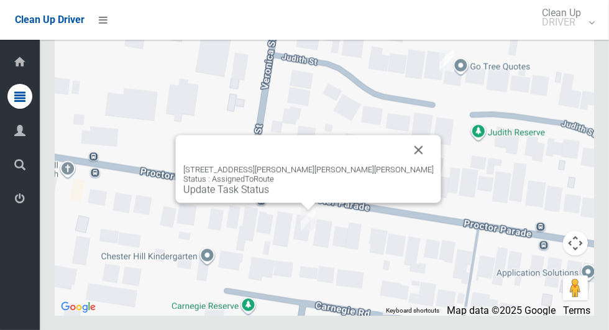
click at [404, 165] on button "Close" at bounding box center [419, 150] width 30 height 30
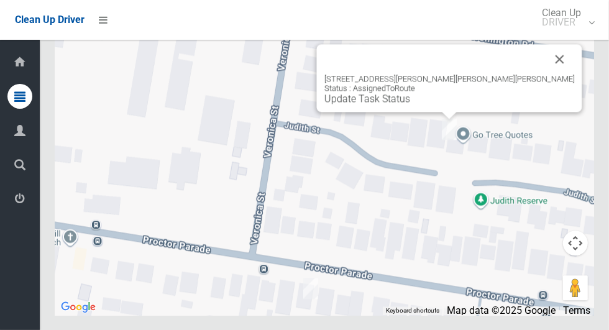
click at [545, 74] on button "Close" at bounding box center [560, 59] width 30 height 30
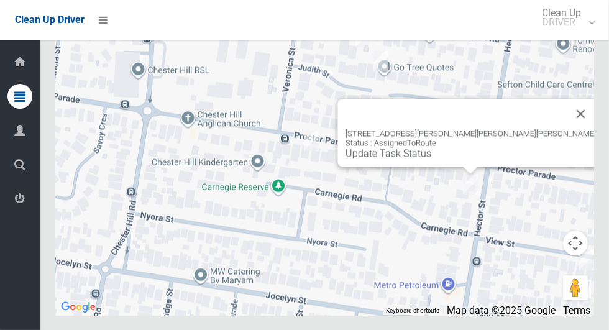
click at [566, 129] on button "Close" at bounding box center [581, 114] width 30 height 30
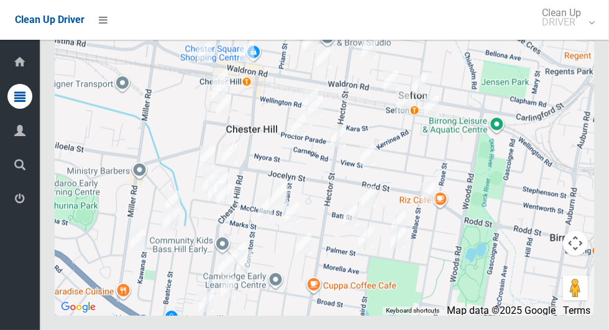
click at [523, 219] on div at bounding box center [324, 159] width 539 height 311
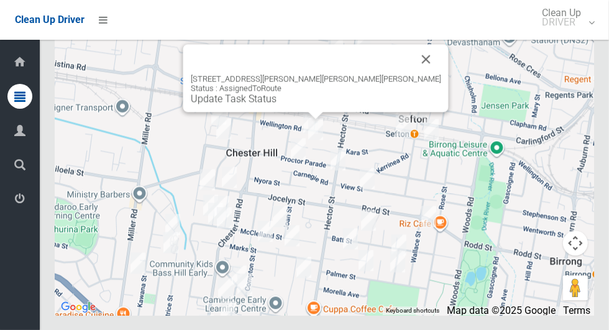
click at [320, 112] on div "20 Judith Street, CHESTER HILL NSW 2162 Status : AssignedToRoute Update Task St…" at bounding box center [315, 78] width 265 height 68
click at [276, 104] on link "Update Task Status" at bounding box center [234, 99] width 86 height 12
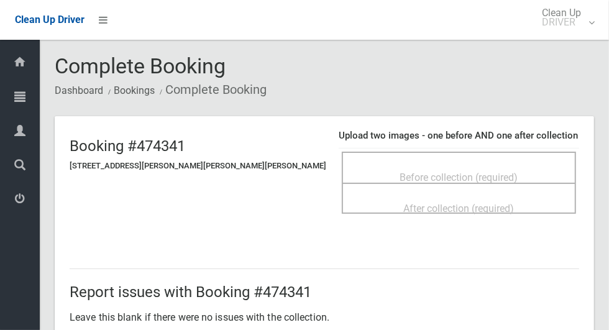
click at [465, 171] on span "Before collection (required)" at bounding box center [459, 177] width 118 height 12
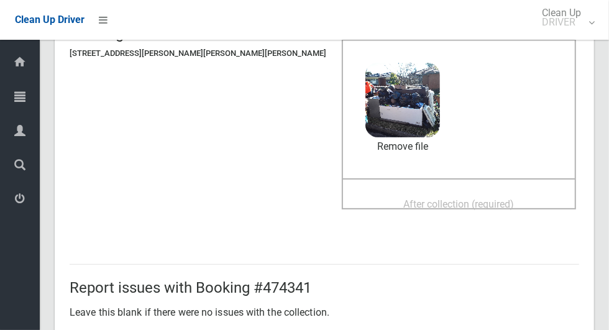
scroll to position [109, 0]
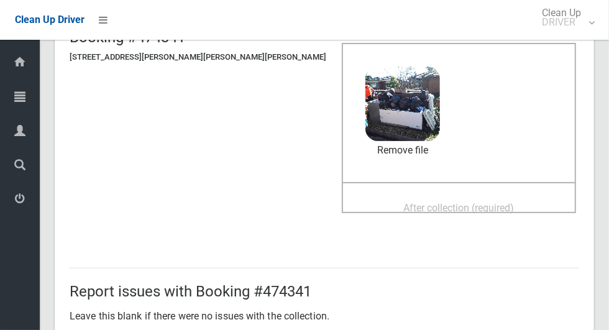
click at [448, 202] on span "After collection (required)" at bounding box center [459, 208] width 111 height 12
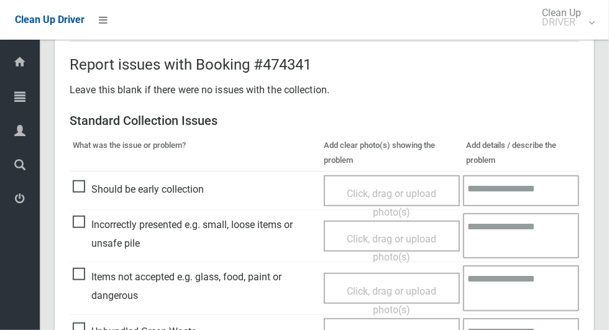
scroll to position [1016, 0]
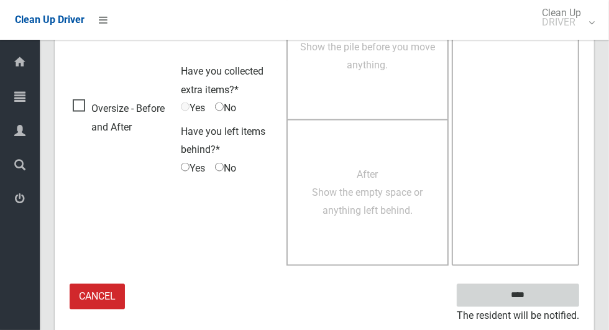
click at [525, 294] on input "****" at bounding box center [517, 295] width 122 height 23
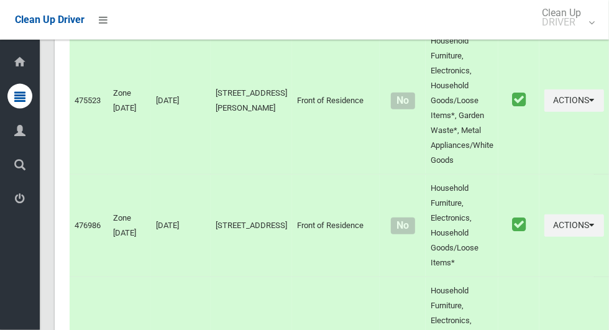
scroll to position [6396, 0]
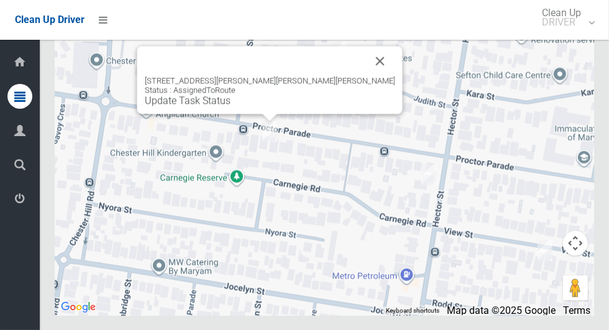
click at [260, 114] on div "[STREET_ADDRESS][PERSON_NAME][PERSON_NAME][PERSON_NAME] Status : AssignedToRout…" at bounding box center [269, 80] width 265 height 68
click at [253, 114] on div "[STREET_ADDRESS][PERSON_NAME][PERSON_NAME][PERSON_NAME] Status : AssignedToRout…" at bounding box center [269, 80] width 265 height 68
click at [230, 106] on link "Update Task Status" at bounding box center [188, 100] width 86 height 12
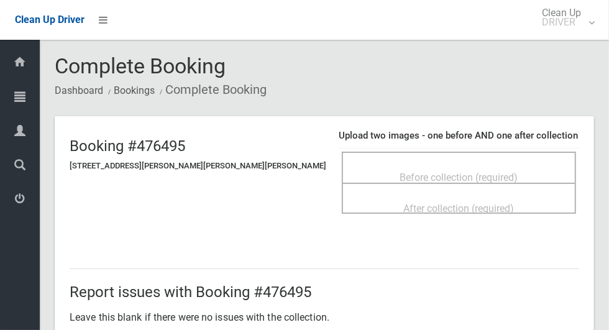
click at [464, 165] on div "Before collection (required)" at bounding box center [458, 176] width 207 height 23
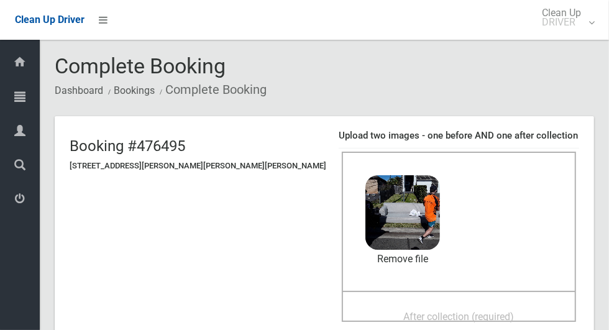
click at [470, 311] on span "After collection (required)" at bounding box center [459, 317] width 111 height 12
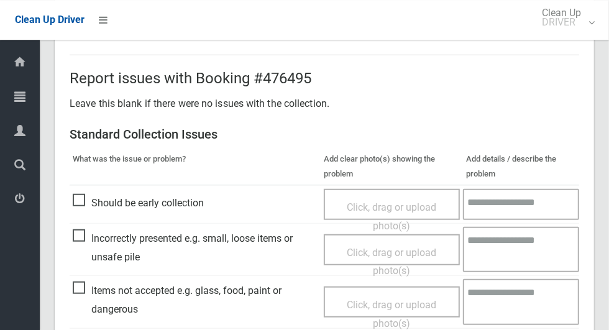
scroll to position [1016, 0]
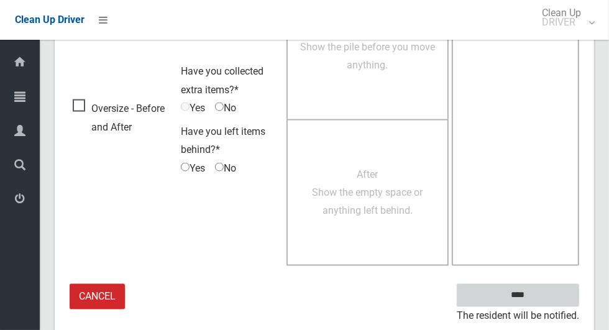
click at [542, 285] on input "****" at bounding box center [517, 295] width 122 height 23
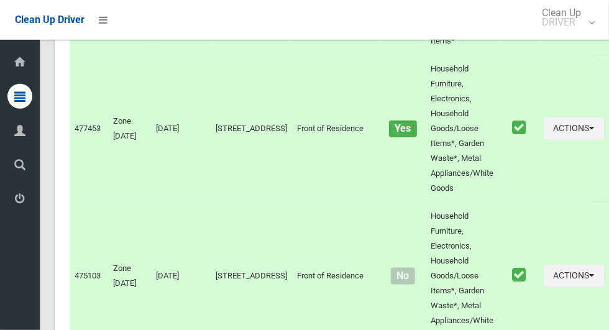
scroll to position [6396, 0]
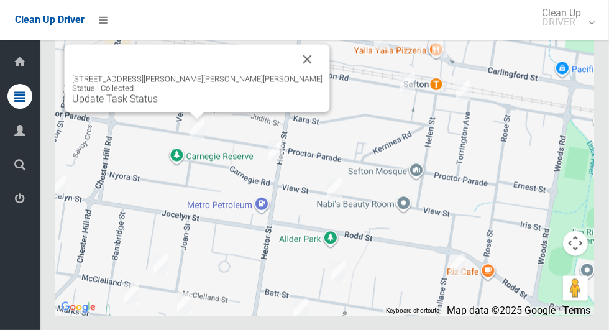
click at [293, 74] on button "Close" at bounding box center [308, 59] width 30 height 30
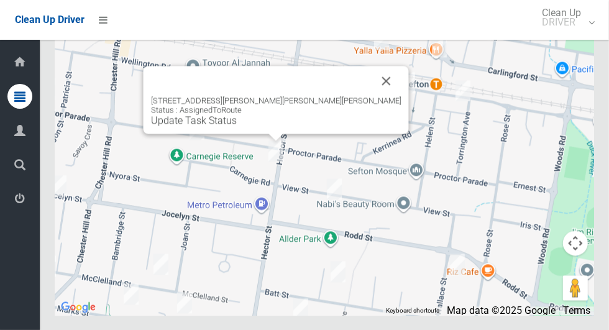
click at [371, 96] on button "Close" at bounding box center [386, 81] width 30 height 30
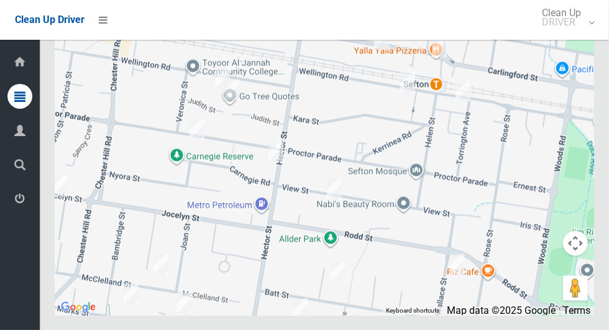
click at [488, 163] on div at bounding box center [324, 159] width 539 height 311
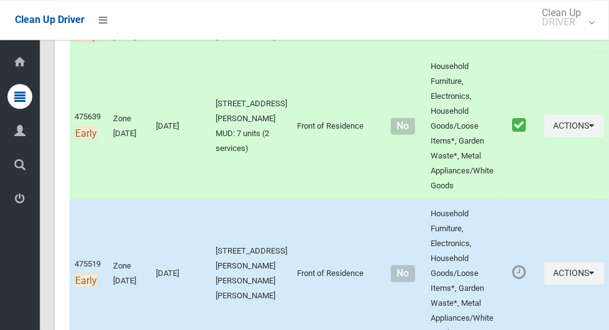
scroll to position [270, 0]
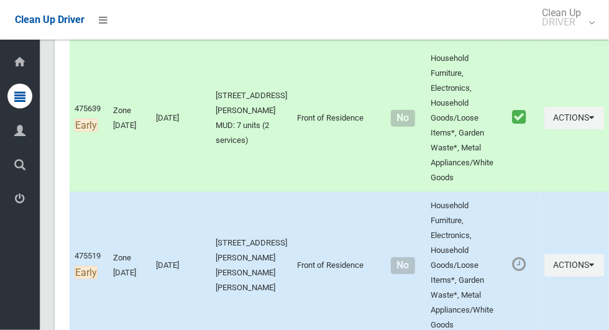
click at [498, 185] on td at bounding box center [518, 118] width 40 height 147
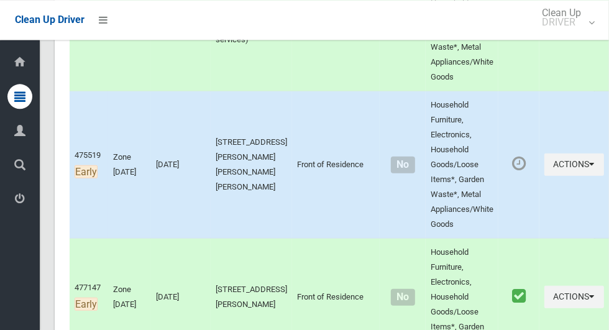
scroll to position [370, 0]
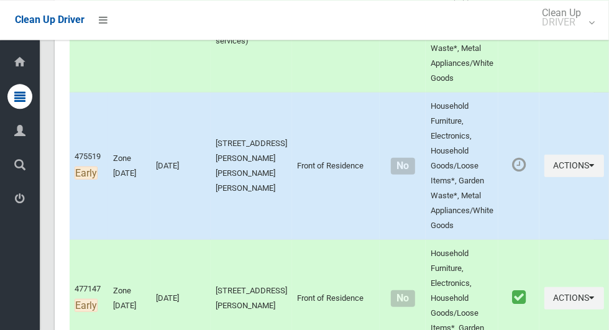
click at [512, 172] on icon at bounding box center [519, 164] width 14 height 16
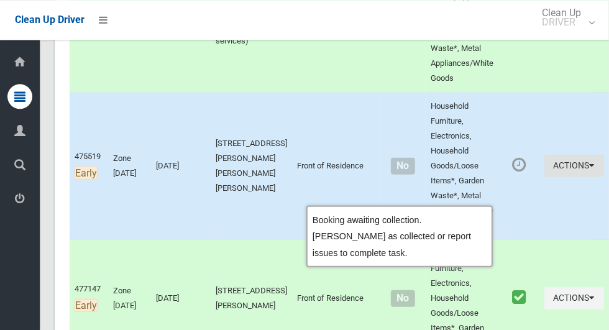
click at [553, 177] on button "Actions" at bounding box center [574, 165] width 60 height 23
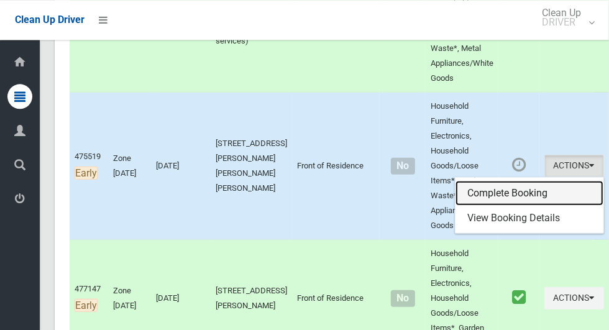
click at [539, 205] on link "Complete Booking" at bounding box center [529, 192] width 148 height 25
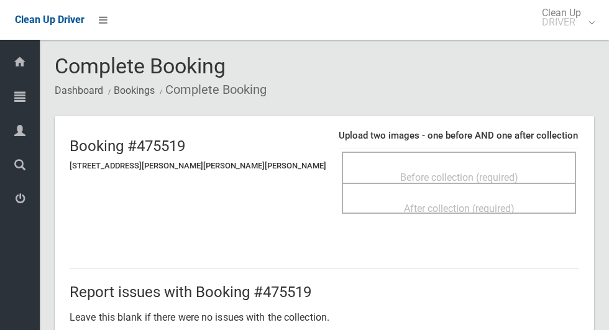
scroll to position [19, 0]
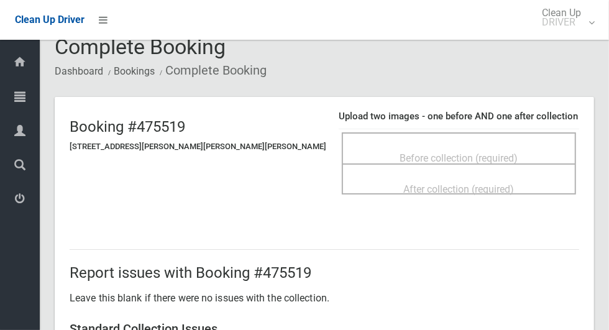
click at [519, 152] on div "Before collection (required)" at bounding box center [458, 157] width 207 height 23
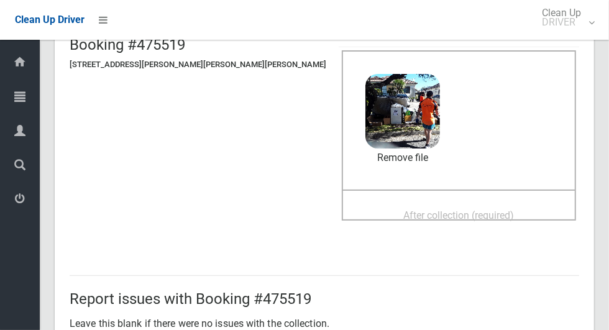
scroll to position [99, 0]
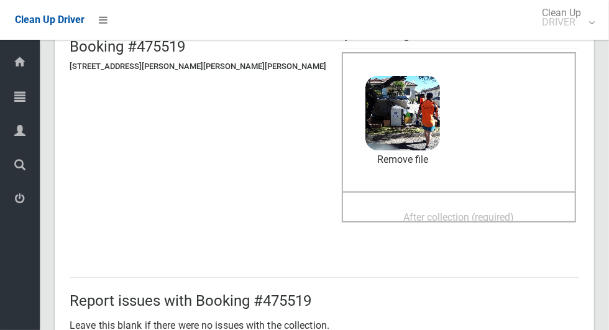
click at [457, 214] on span "After collection (required)" at bounding box center [459, 217] width 111 height 12
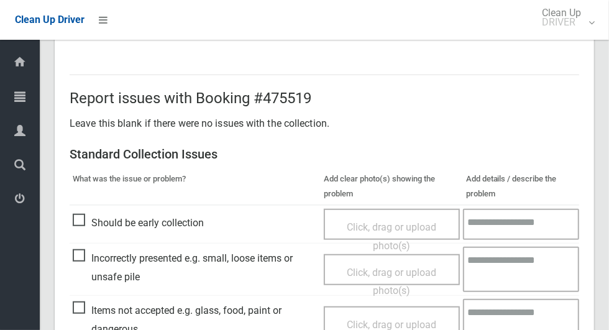
scroll to position [1016, 0]
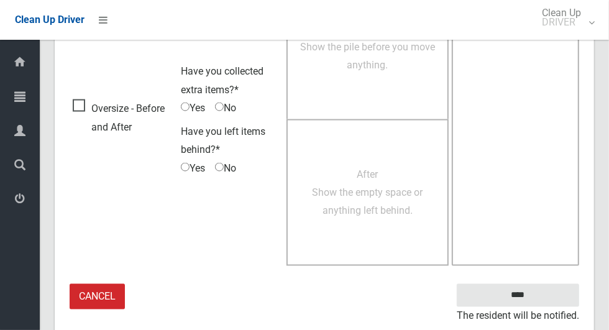
click at [524, 307] on small "The resident will be notified." at bounding box center [517, 316] width 122 height 19
click at [539, 298] on input "****" at bounding box center [517, 295] width 122 height 23
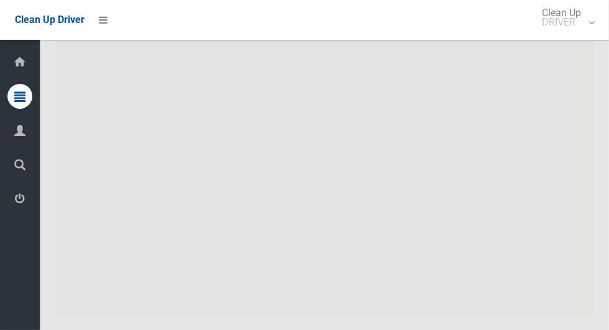
scroll to position [6396, 0]
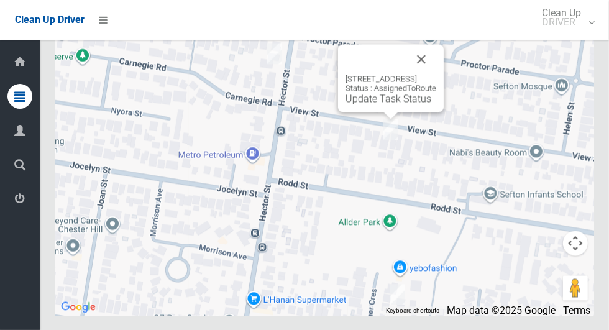
click at [436, 74] on button "Close" at bounding box center [421, 59] width 30 height 30
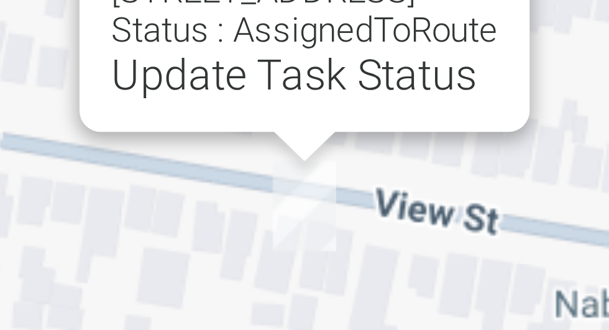
click at [402, 104] on link "Update Task Status" at bounding box center [388, 99] width 86 height 12
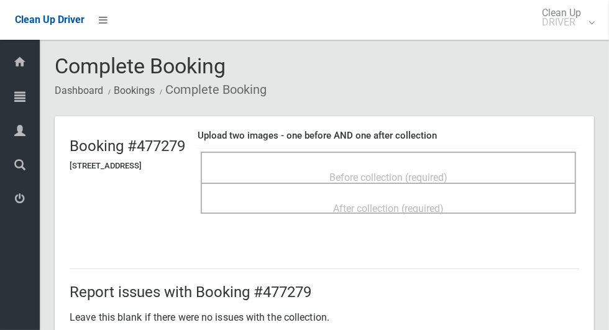
click at [497, 165] on div "Before collection (required)" at bounding box center [388, 176] width 348 height 23
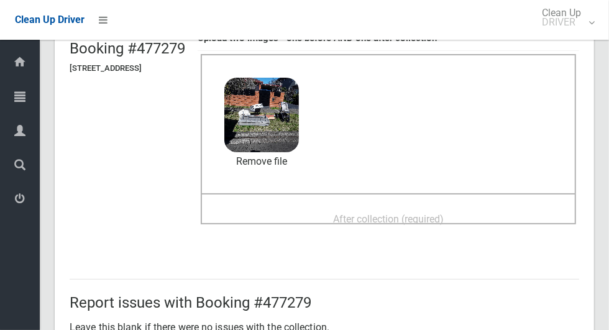
scroll to position [95, 0]
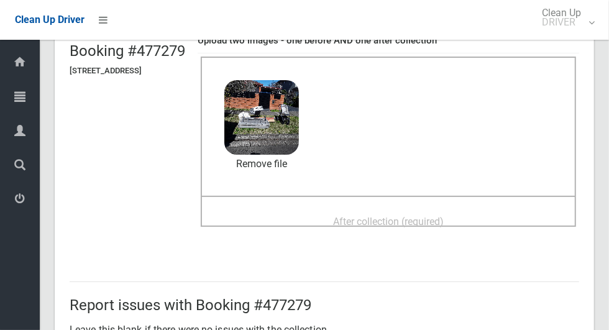
click at [439, 209] on div "After collection (required)" at bounding box center [388, 220] width 348 height 23
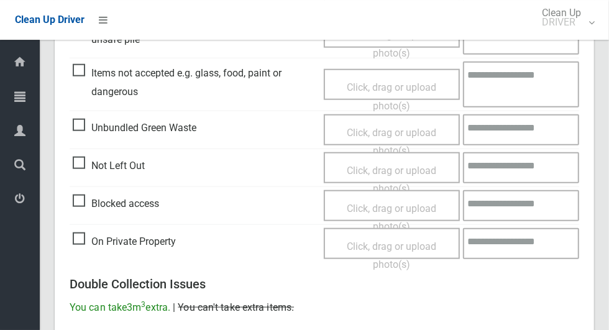
scroll to position [1016, 0]
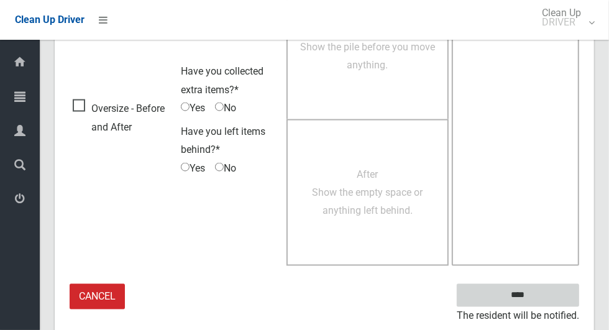
click at [530, 302] on input "****" at bounding box center [517, 295] width 122 height 23
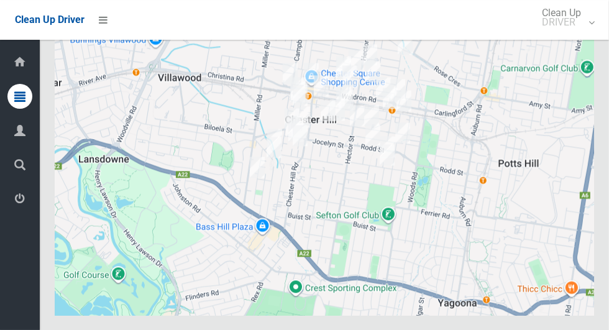
scroll to position [6396, 0]
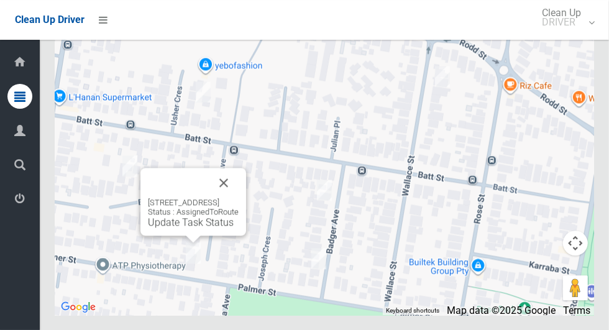
click at [238, 198] on button "Close" at bounding box center [224, 183] width 30 height 30
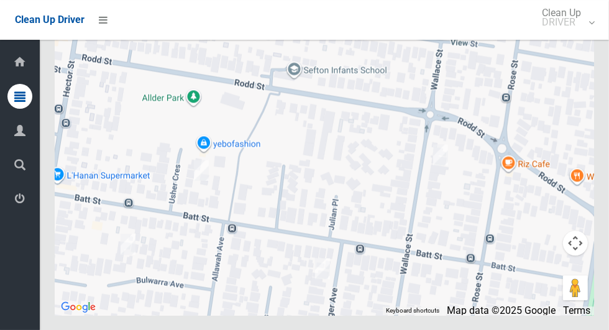
click at [504, 182] on div at bounding box center [324, 159] width 539 height 311
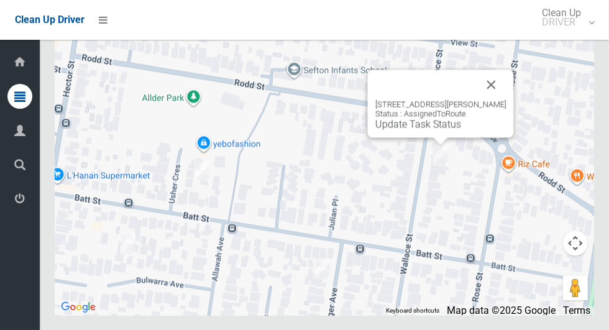
click at [495, 99] on button "Close" at bounding box center [491, 85] width 30 height 30
click at [429, 137] on div "19 Wallace Street, SEFTON NSW 2162 Status : AssignedToRoute Update Task Status" at bounding box center [441, 104] width 146 height 68
click at [438, 130] on link "Update Task Status" at bounding box center [418, 124] width 86 height 12
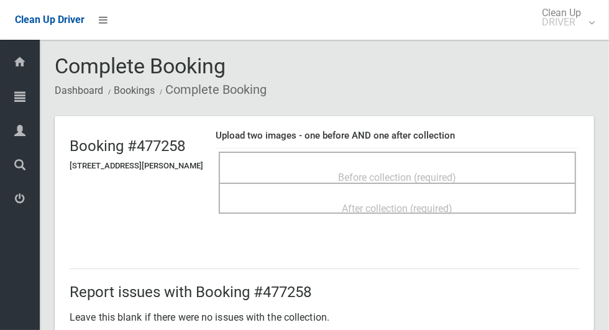
click at [478, 173] on div "Before collection (required)" at bounding box center [397, 176] width 330 height 23
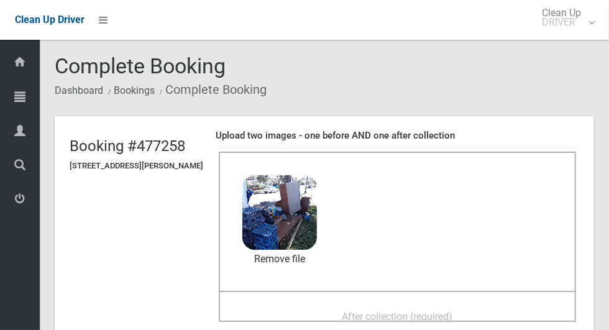
click at [450, 311] on span "After collection (required)" at bounding box center [397, 317] width 111 height 12
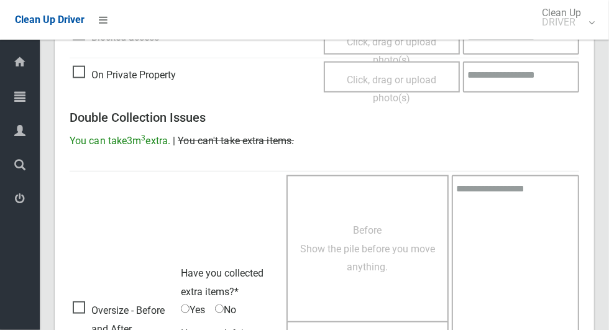
scroll to position [1016, 0]
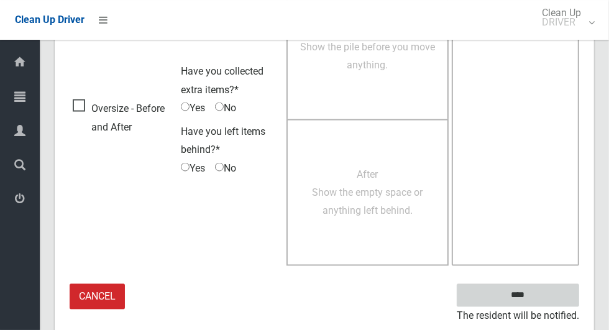
click at [541, 298] on input "****" at bounding box center [517, 295] width 122 height 23
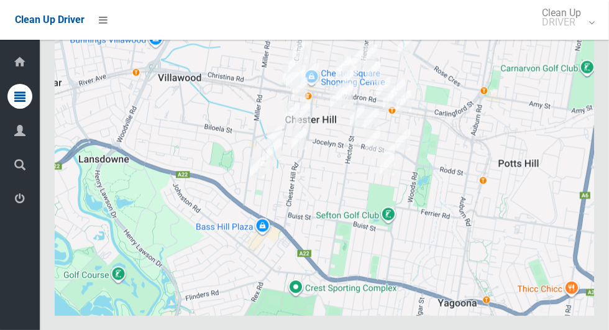
scroll to position [6396, 0]
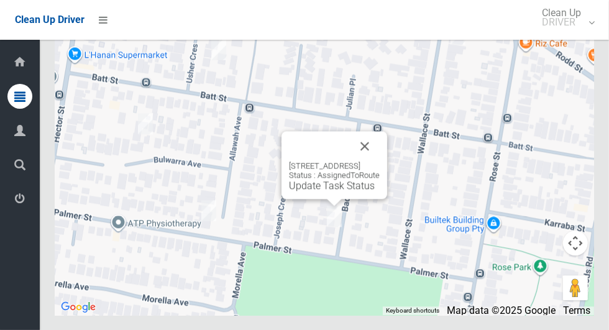
click at [379, 161] on button "Close" at bounding box center [365, 146] width 30 height 30
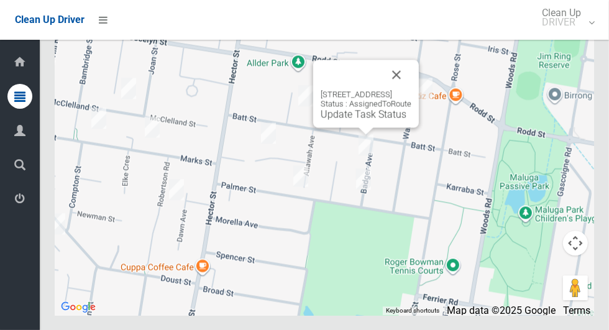
click at [411, 89] on button "Close" at bounding box center [396, 75] width 30 height 30
click at [365, 120] on link "Update Task Status" at bounding box center [363, 114] width 86 height 12
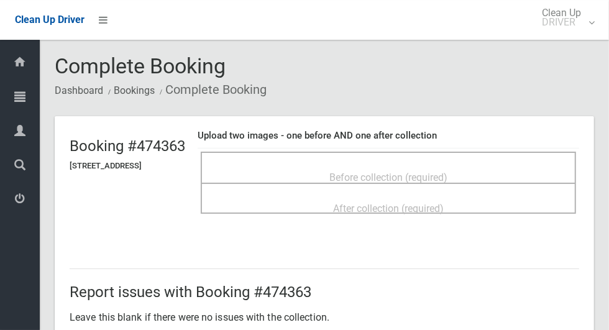
click at [447, 171] on span "Before collection (required)" at bounding box center [388, 177] width 118 height 12
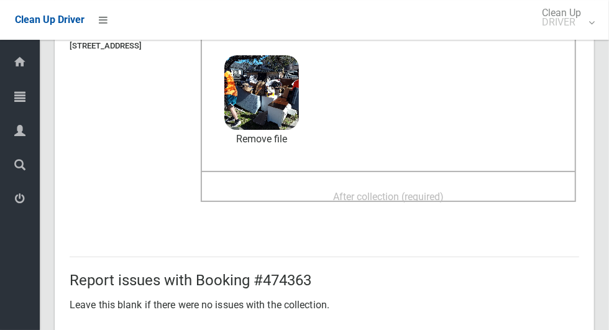
scroll to position [117, 0]
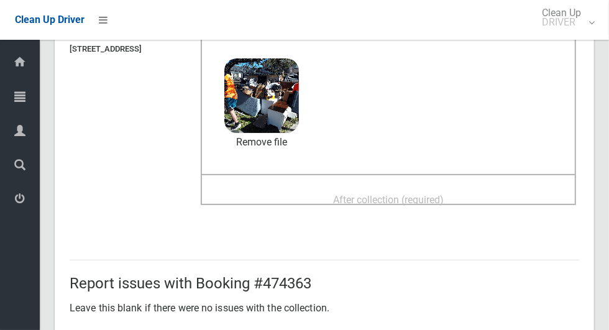
click at [475, 198] on div "After collection (required)" at bounding box center [388, 199] width 348 height 23
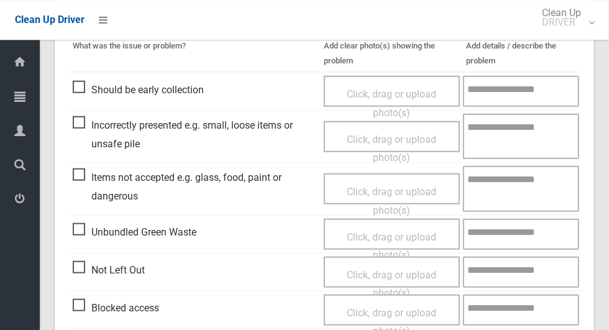
scroll to position [1016, 0]
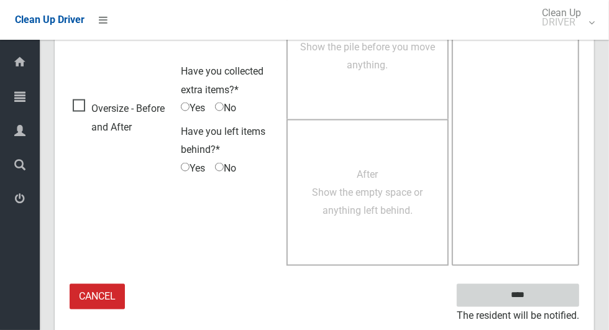
click at [539, 302] on input "****" at bounding box center [517, 295] width 122 height 23
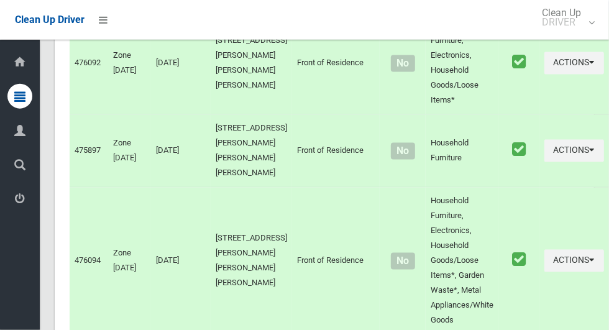
scroll to position [6396, 0]
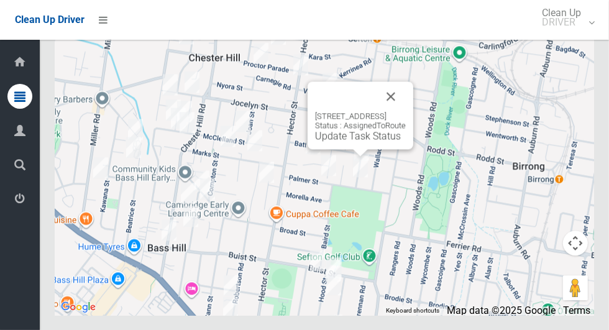
click at [366, 142] on link "Update Task Status" at bounding box center [358, 136] width 86 height 12
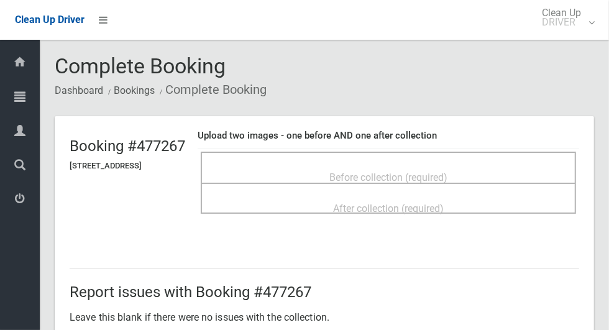
click at [438, 171] on span "Before collection (required)" at bounding box center [388, 177] width 118 height 12
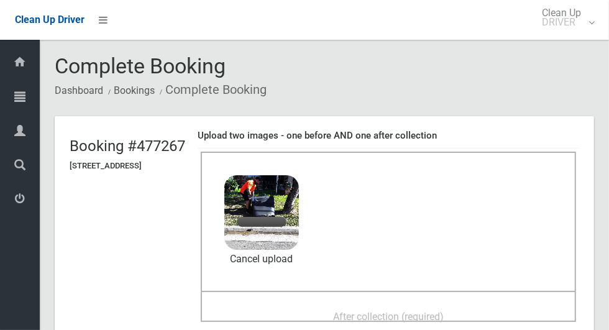
click at [439, 311] on span "After collection (required)" at bounding box center [388, 317] width 111 height 12
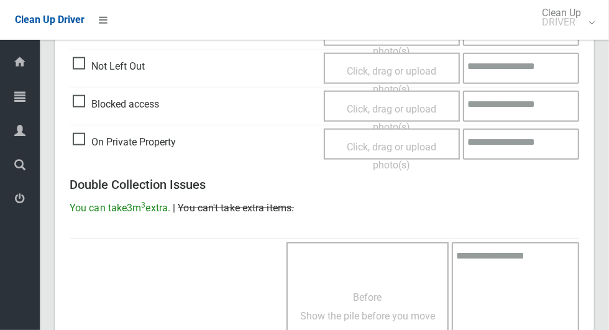
scroll to position [1016, 0]
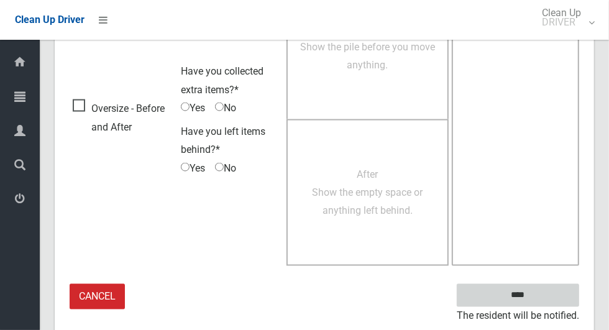
click at [539, 298] on input "****" at bounding box center [517, 295] width 122 height 23
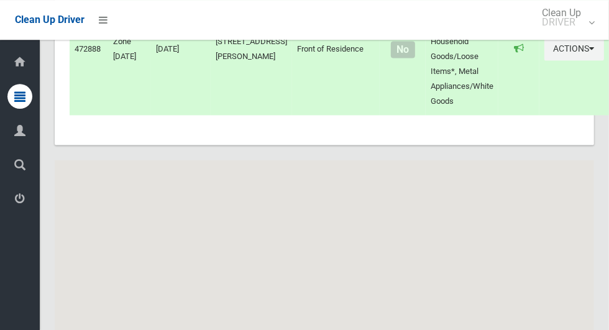
scroll to position [6396, 0]
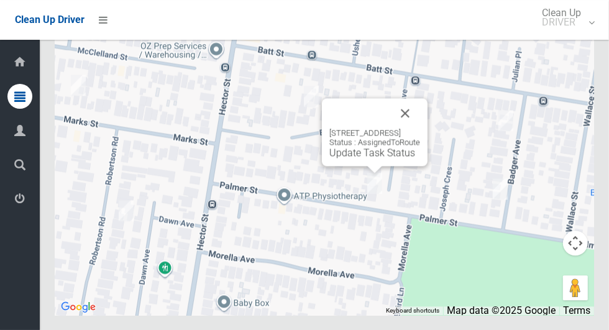
click at [420, 128] on button "Close" at bounding box center [405, 113] width 30 height 30
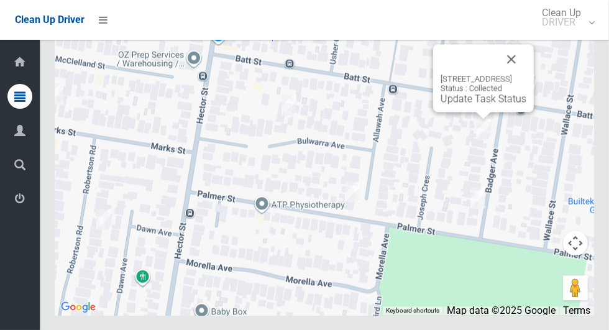
click at [526, 74] on button "Close" at bounding box center [511, 59] width 30 height 30
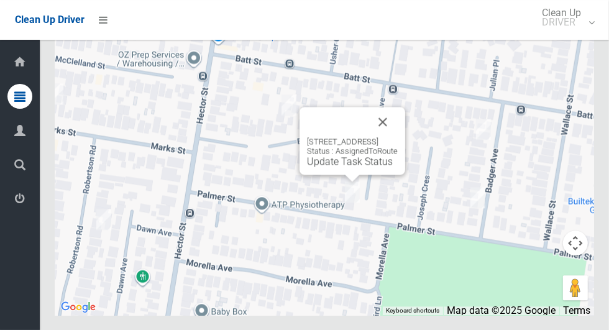
click at [397, 137] on button "Close" at bounding box center [383, 122] width 30 height 30
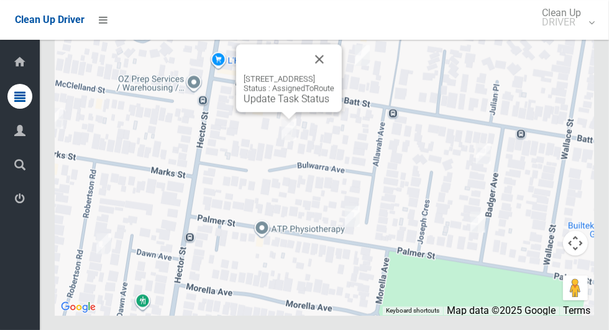
click at [334, 74] on button "Close" at bounding box center [319, 59] width 30 height 30
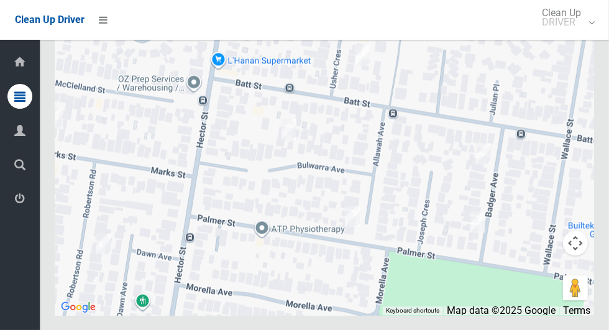
click at [476, 233] on div at bounding box center [324, 159] width 539 height 311
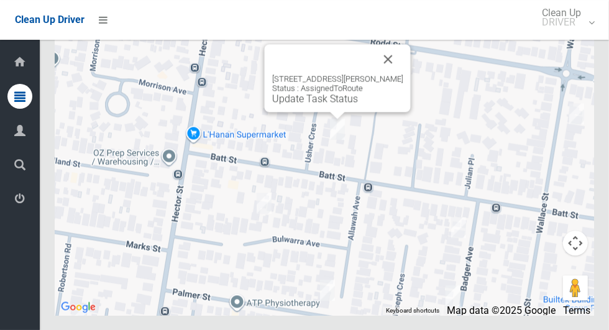
click at [390, 74] on button "Close" at bounding box center [388, 59] width 30 height 30
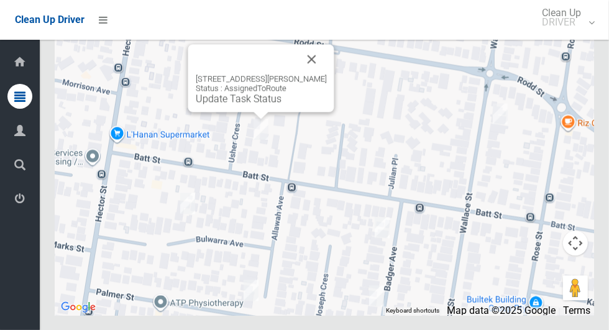
click at [260, 104] on link "Update Task Status" at bounding box center [239, 99] width 86 height 12
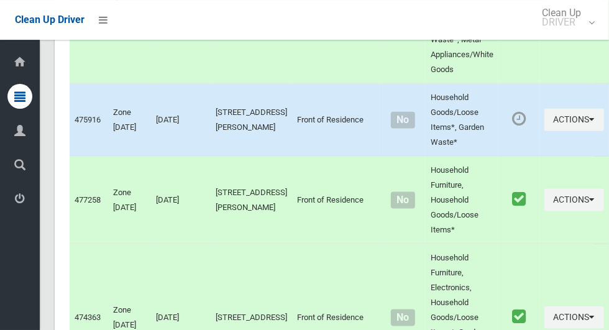
scroll to position [3225, 0]
click at [558, 132] on button "Actions" at bounding box center [574, 120] width 60 height 23
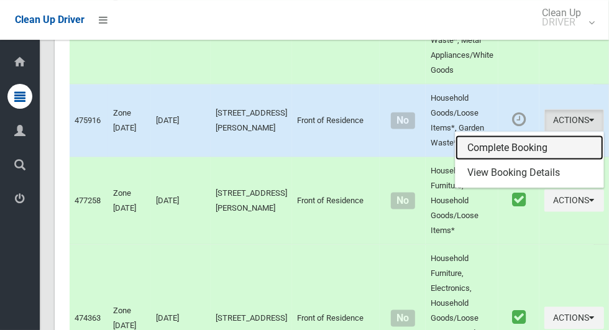
click at [535, 160] on link "Complete Booking" at bounding box center [529, 147] width 148 height 25
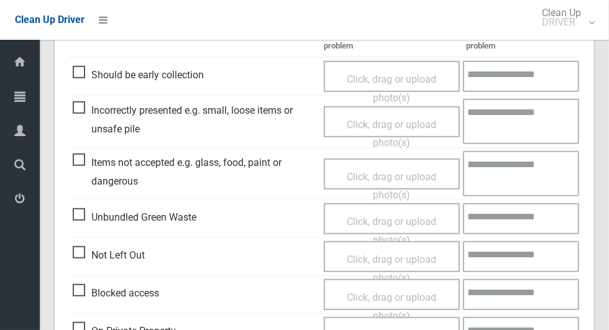
scroll to position [342, 0]
click at [432, 218] on span "Click, drag or upload photo(s)" at bounding box center [391, 230] width 89 height 30
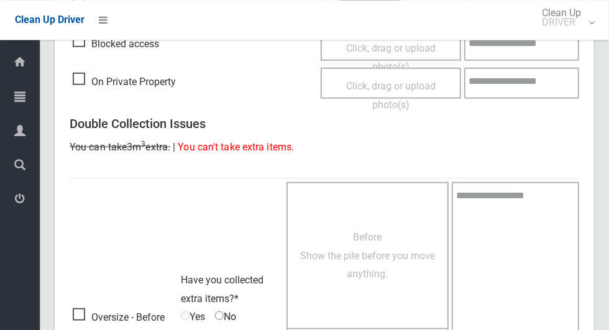
scroll to position [801, 0]
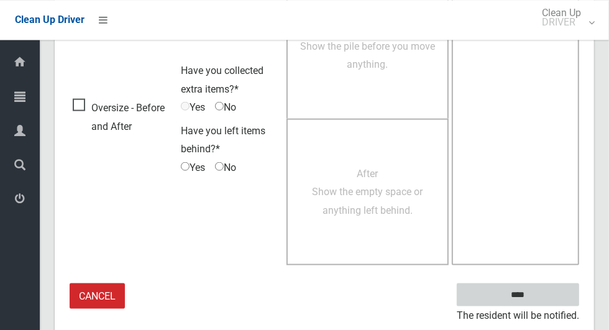
click at [517, 297] on input "****" at bounding box center [517, 294] width 122 height 23
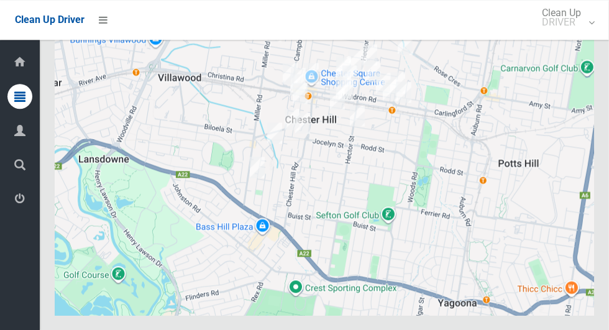
scroll to position [6396, 0]
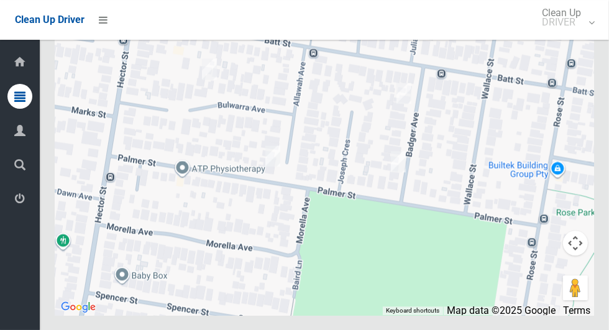
click at [472, 171] on div at bounding box center [324, 159] width 539 height 311
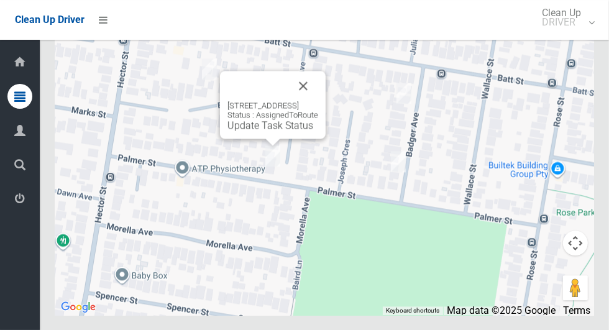
click at [318, 101] on button "Close" at bounding box center [303, 86] width 30 height 30
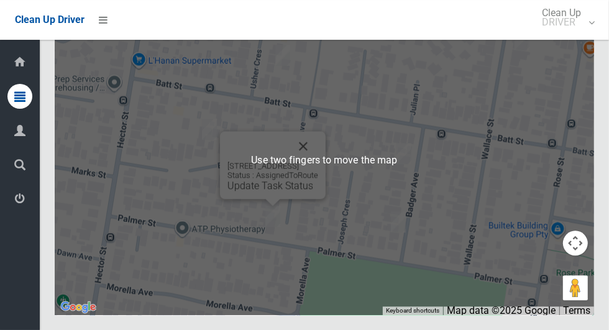
scroll to position [6393, 0]
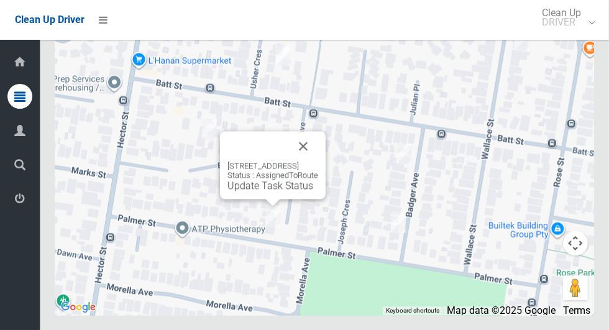
click at [318, 161] on button "Close" at bounding box center [303, 146] width 30 height 30
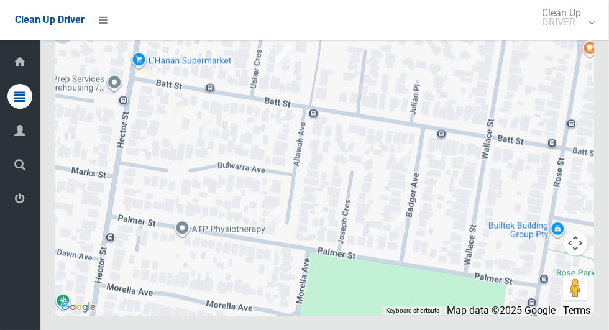
click at [485, 125] on div at bounding box center [324, 159] width 539 height 311
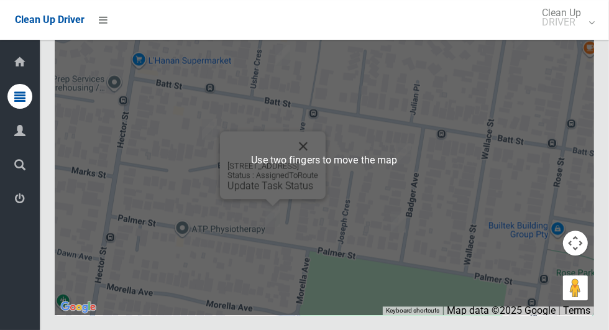
scroll to position [6395, 0]
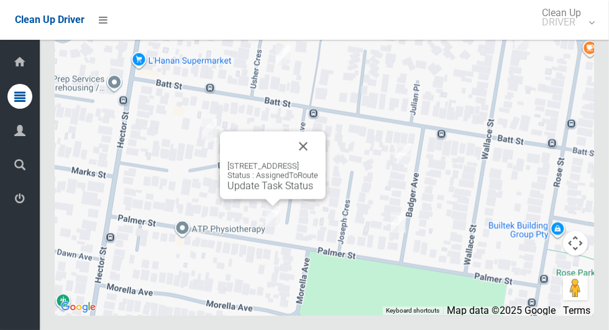
click at [318, 161] on button "Close" at bounding box center [303, 146] width 30 height 30
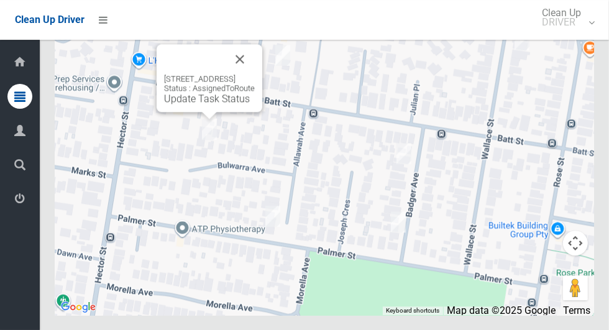
click at [200, 104] on link "Update Task Status" at bounding box center [207, 99] width 86 height 12
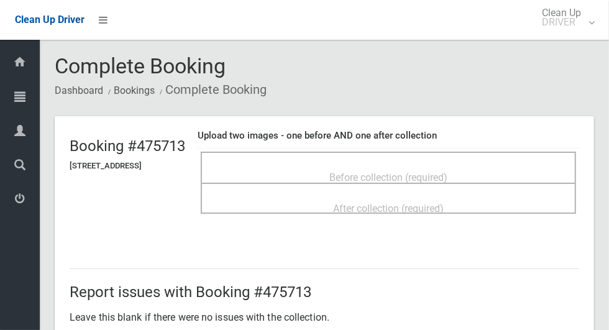
click at [447, 171] on span "Before collection (required)" at bounding box center [388, 177] width 118 height 12
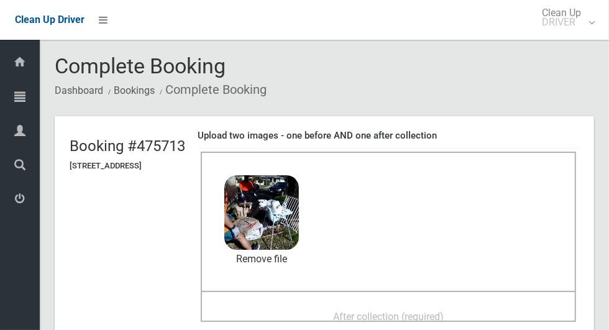
click at [427, 311] on span "After collection (required)" at bounding box center [388, 317] width 111 height 12
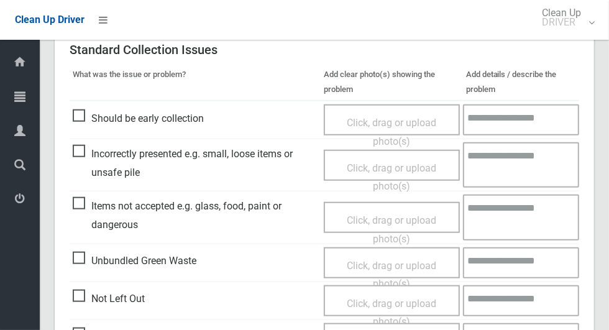
scroll to position [1016, 0]
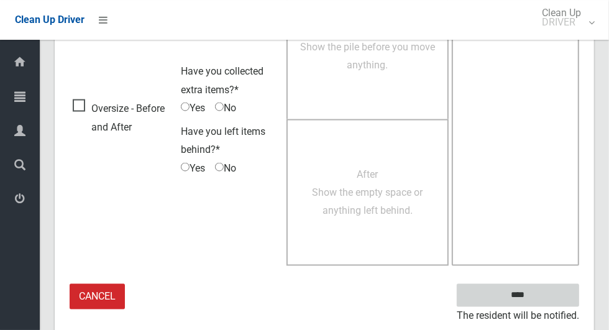
click at [532, 291] on input "****" at bounding box center [517, 295] width 122 height 23
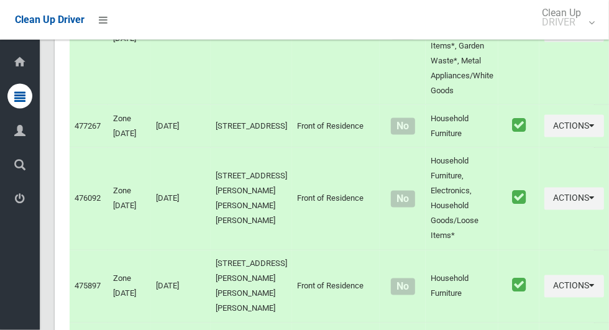
scroll to position [6396, 0]
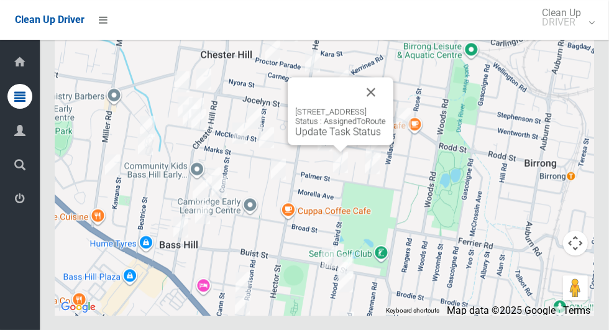
click at [386, 107] on button "Close" at bounding box center [371, 92] width 30 height 30
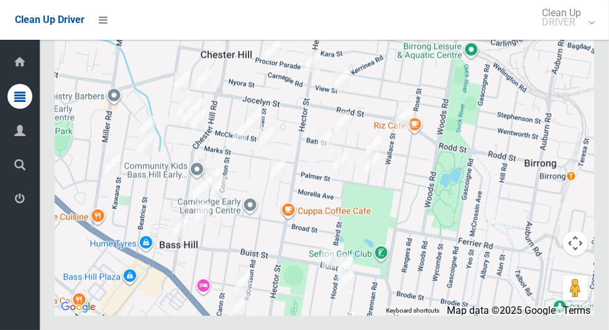
click at [436, 229] on div at bounding box center [324, 159] width 539 height 311
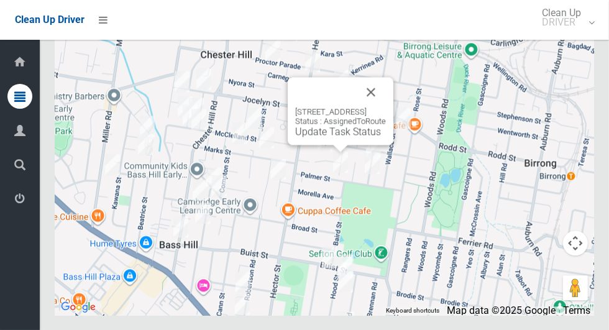
click at [341, 137] on link "Update Task Status" at bounding box center [338, 131] width 86 height 12
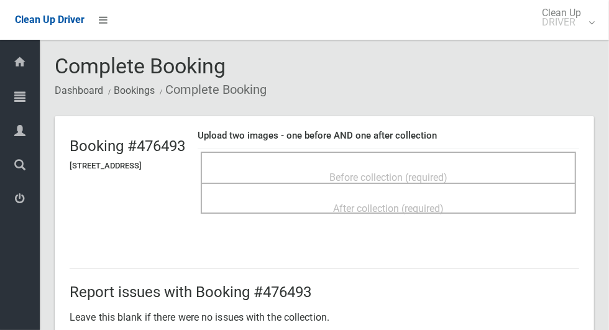
click at [447, 171] on span "Before collection (required)" at bounding box center [388, 177] width 118 height 12
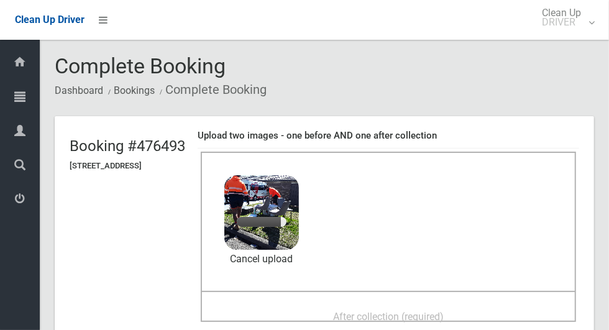
click at [443, 314] on span "After collection (required)" at bounding box center [388, 317] width 111 height 12
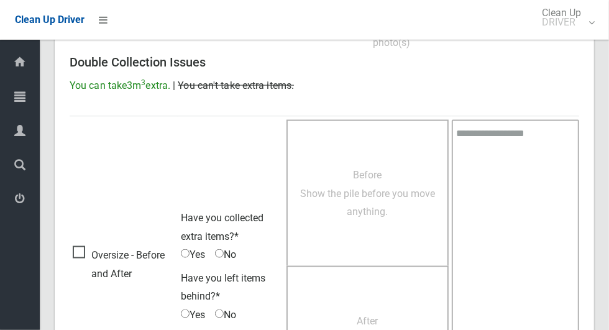
scroll to position [1016, 0]
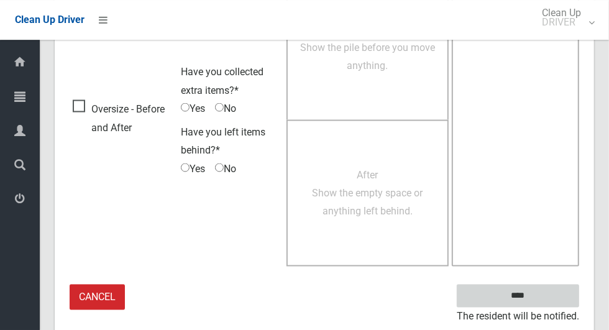
click at [539, 299] on input "****" at bounding box center [517, 295] width 122 height 23
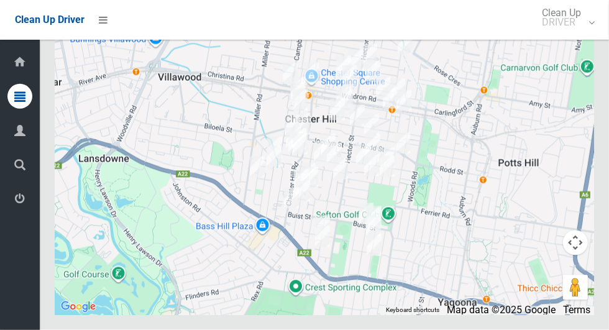
scroll to position [6396, 0]
click at [501, 196] on div at bounding box center [324, 159] width 539 height 311
click at [471, 196] on div at bounding box center [324, 159] width 539 height 311
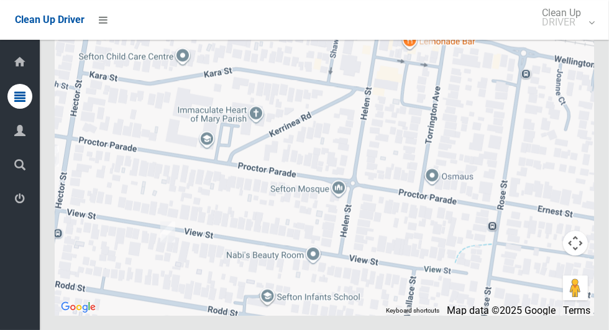
click at [403, 109] on div at bounding box center [324, 159] width 539 height 311
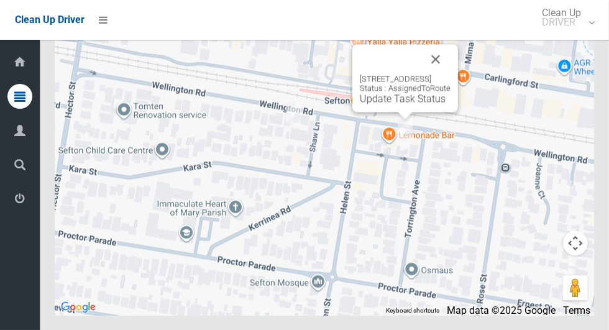
click at [450, 74] on button "Close" at bounding box center [435, 59] width 30 height 30
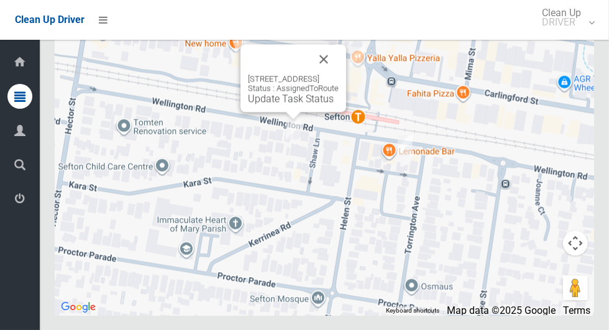
click at [338, 74] on button "Close" at bounding box center [324, 59] width 30 height 30
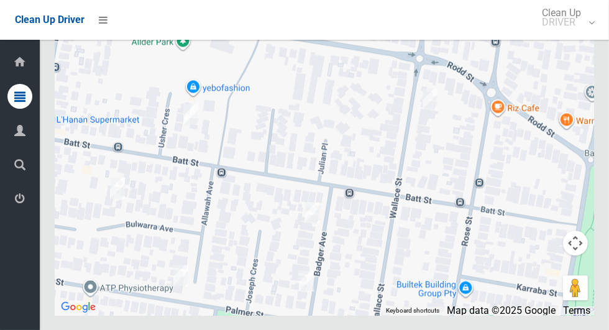
click at [456, 245] on div at bounding box center [324, 159] width 539 height 311
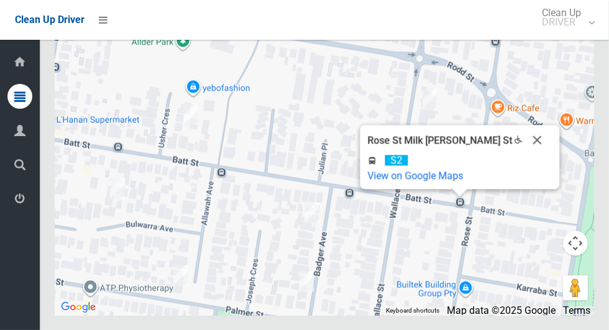
click at [524, 155] on button "Close" at bounding box center [537, 140] width 30 height 30
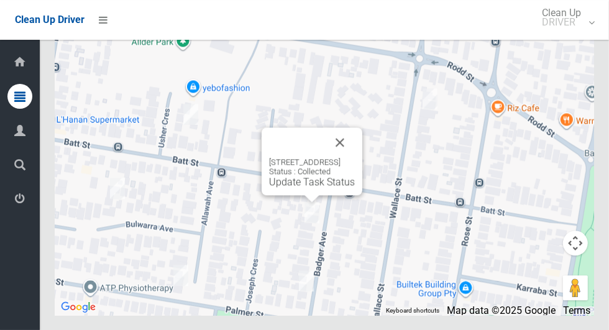
click at [355, 157] on button "Close" at bounding box center [340, 142] width 30 height 30
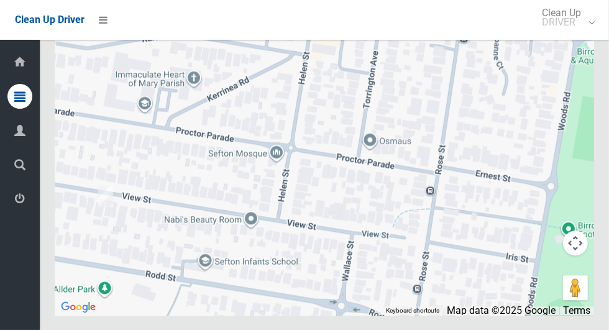
click at [425, 217] on div at bounding box center [324, 159] width 539 height 311
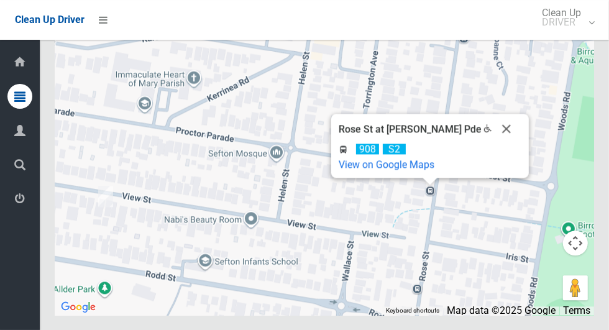
click at [493, 143] on button "Close" at bounding box center [506, 129] width 30 height 30
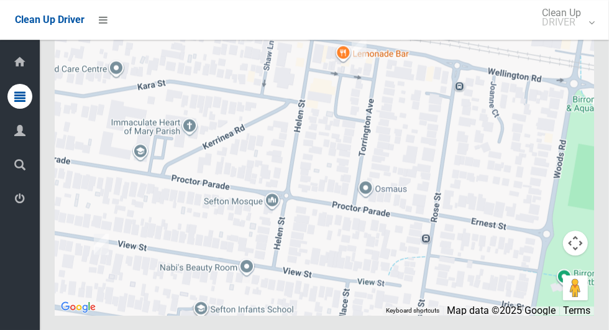
click at [507, 168] on div at bounding box center [324, 159] width 539 height 311
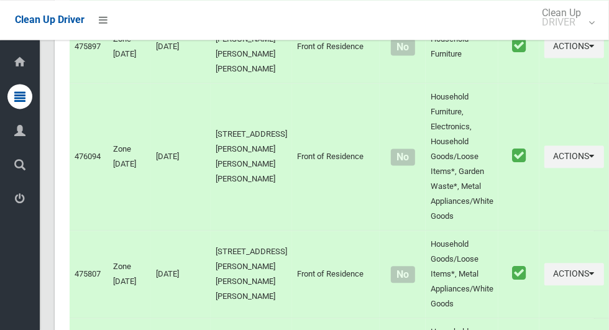
scroll to position [3747, 0]
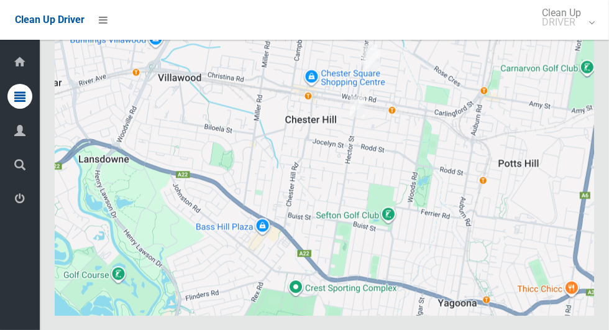
scroll to position [6396, 0]
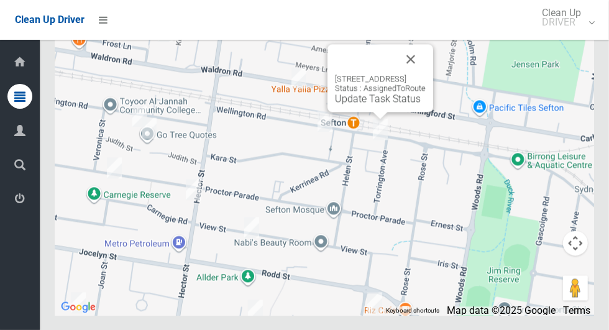
click at [425, 74] on button "Close" at bounding box center [411, 59] width 30 height 30
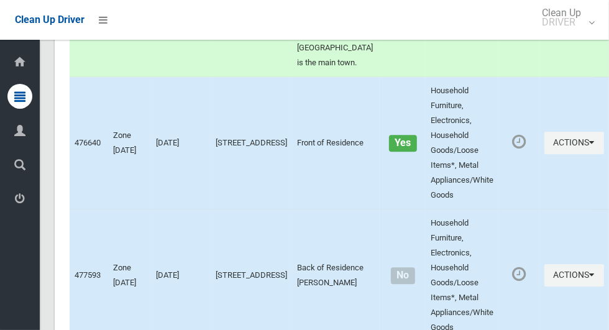
scroll to position [1810, 0]
click at [462, 206] on td "Household Furniture, Electronics, Household Goods/Loose Items*, Metal Appliance…" at bounding box center [461, 144] width 73 height 132
click at [553, 150] on button "Actions" at bounding box center [574, 143] width 60 height 23
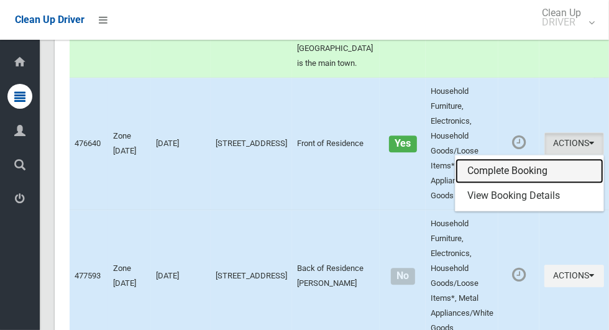
click at [516, 182] on link "Complete Booking" at bounding box center [529, 170] width 148 height 25
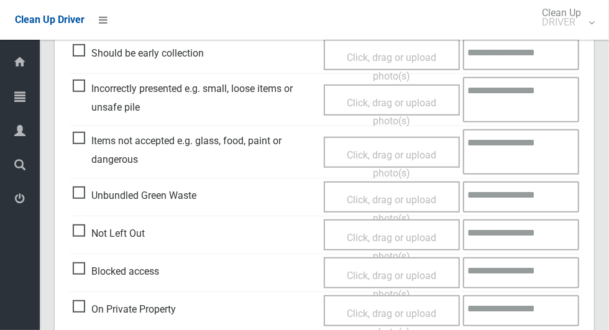
scroll to position [365, 0]
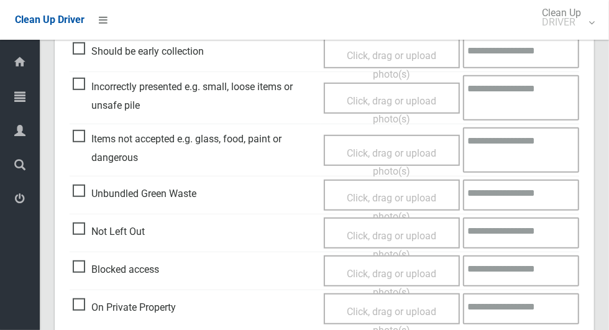
click at [417, 234] on span "Click, drag or upload photo(s)" at bounding box center [391, 245] width 89 height 30
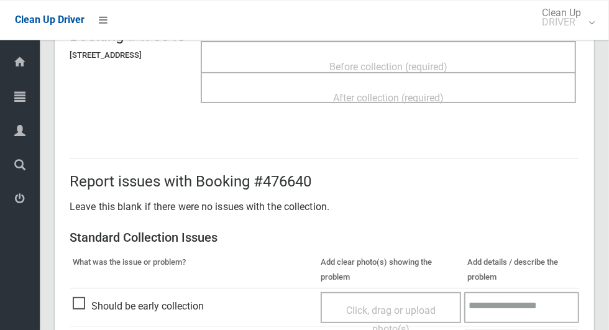
scroll to position [0, 0]
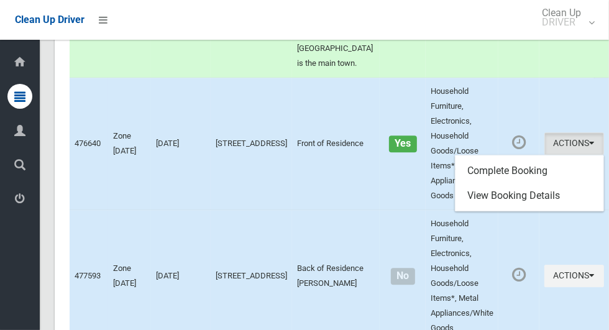
scroll to position [1810, 0]
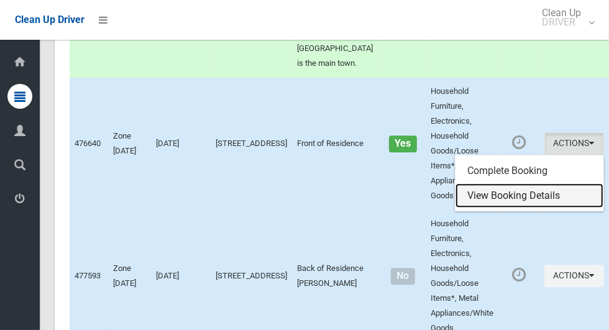
click at [527, 206] on link "View Booking Details" at bounding box center [529, 195] width 148 height 25
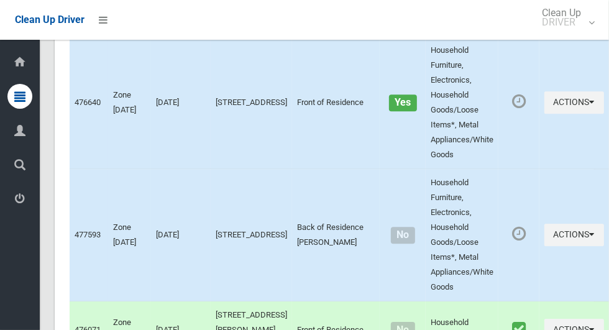
scroll to position [1851, 0]
click at [589, 106] on icon "button" at bounding box center [591, 101] width 5 height 9
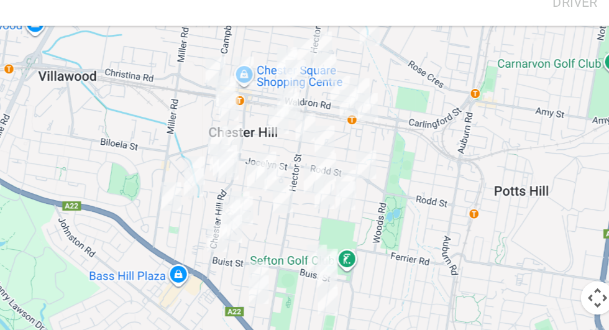
scroll to position [6397, 0]
click at [578, 63] on div at bounding box center [304, 165] width 609 height 330
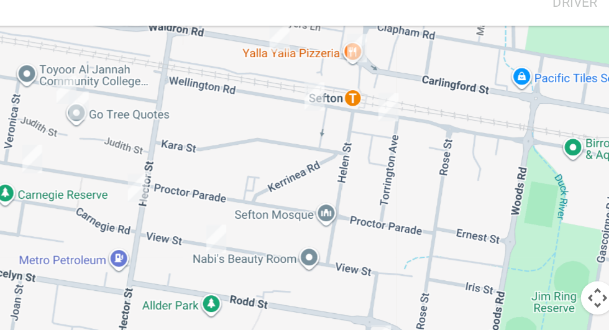
click at [484, 150] on div at bounding box center [324, 159] width 539 height 311
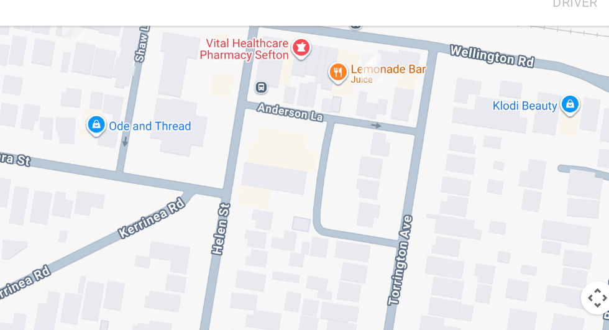
scroll to position [6396, 0]
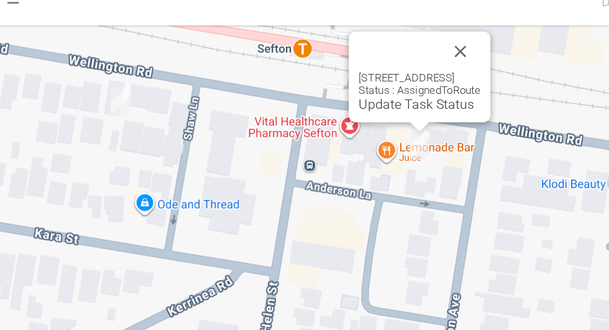
click at [401, 104] on link "Update Task Status" at bounding box center [404, 99] width 86 height 12
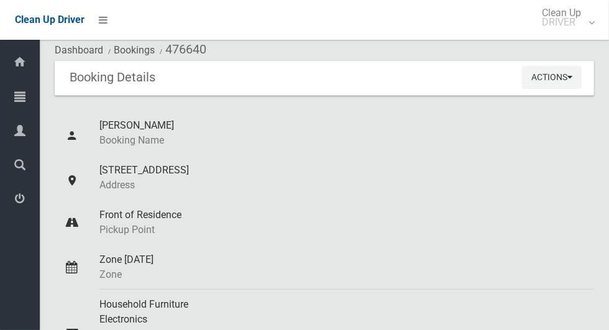
scroll to position [39, 0]
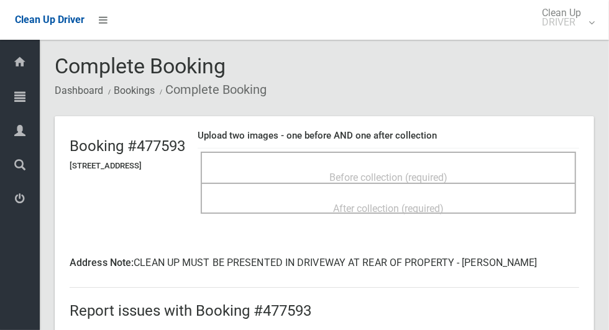
click at [497, 196] on div "After collection (required)" at bounding box center [388, 207] width 348 height 23
click at [493, 196] on div "After collection (required)" at bounding box center [388, 207] width 348 height 23
click at [504, 165] on div "Before collection (required)" at bounding box center [388, 176] width 348 height 23
click at [447, 171] on span "Before collection (required)" at bounding box center [388, 177] width 118 height 12
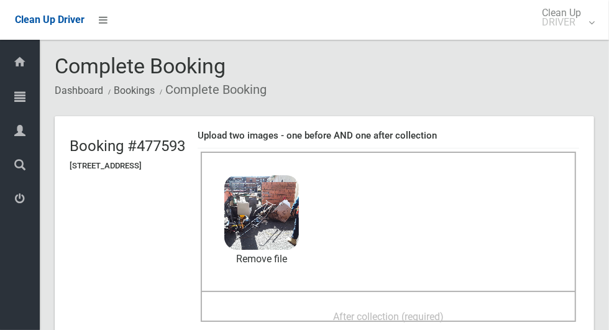
click at [494, 304] on div "After collection (required)" at bounding box center [388, 315] width 348 height 23
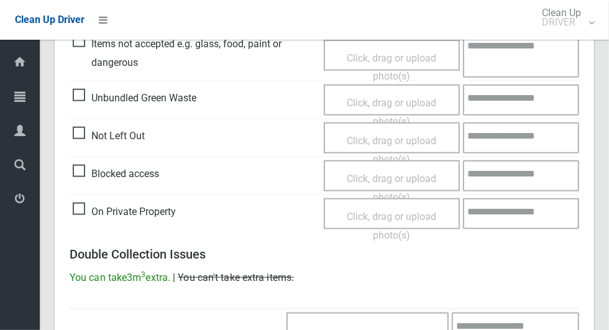
scroll to position [1034, 0]
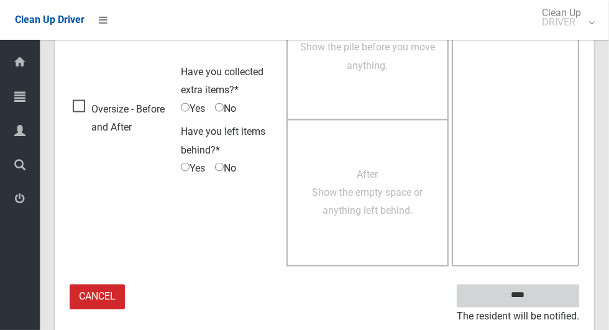
click at [541, 286] on input "****" at bounding box center [517, 295] width 122 height 23
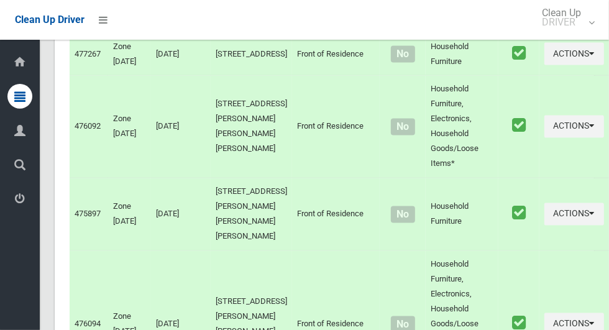
scroll to position [6396, 0]
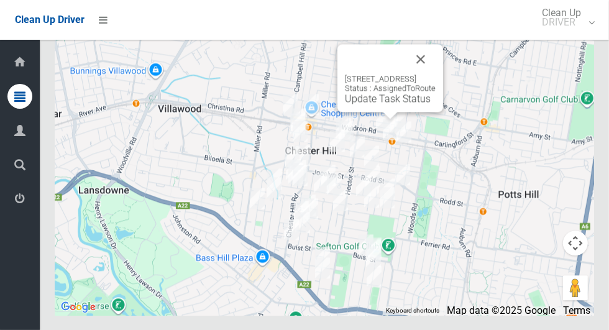
click at [378, 104] on link "Update Task Status" at bounding box center [388, 99] width 86 height 12
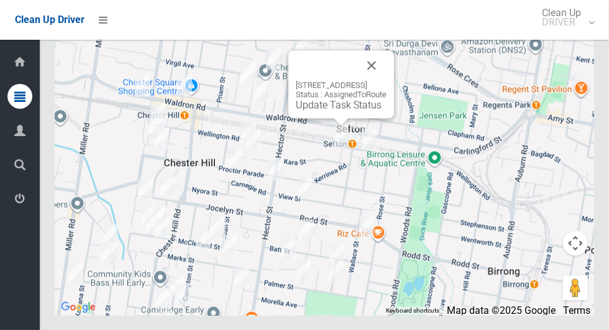
click at [330, 118] on div "157 Wellington Road, SEFTON NSW 2162 Status : AssignedToRoute Update Task Status" at bounding box center [341, 84] width 106 height 68
click at [330, 111] on link "Update Task Status" at bounding box center [339, 105] width 86 height 12
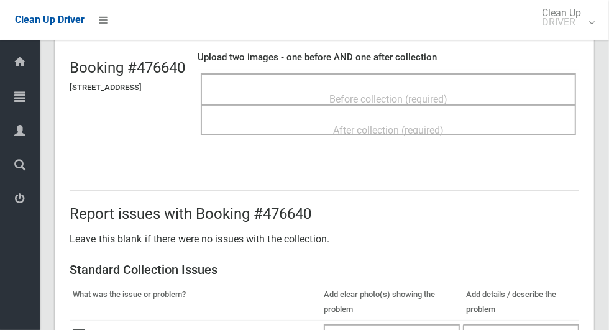
scroll to position [76, 0]
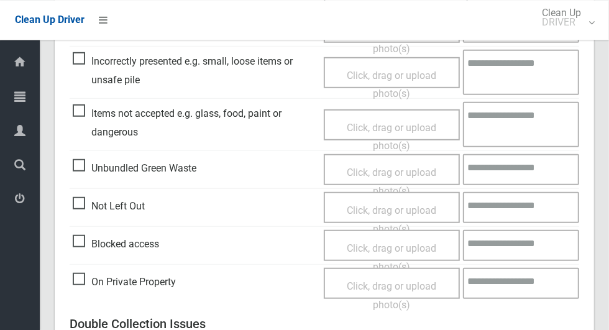
scroll to position [392, 0]
click at [410, 207] on span "Click, drag or upload photo(s)" at bounding box center [391, 218] width 89 height 30
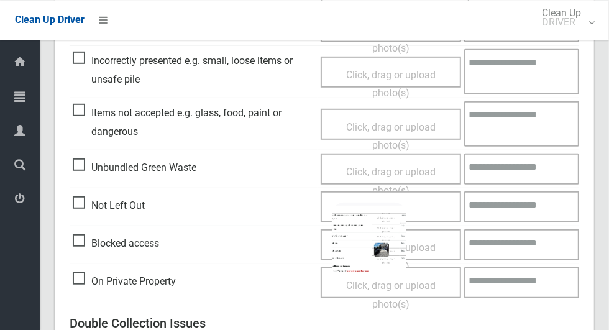
click at [513, 191] on textarea at bounding box center [521, 206] width 115 height 31
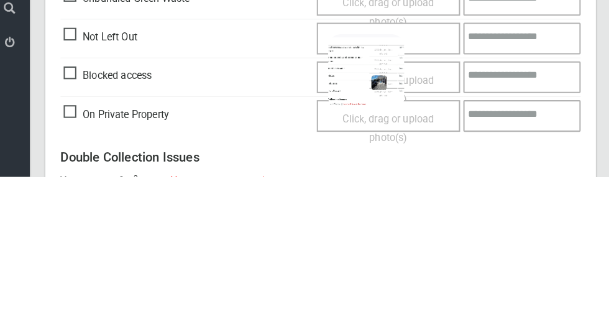
scroll to position [404, 0]
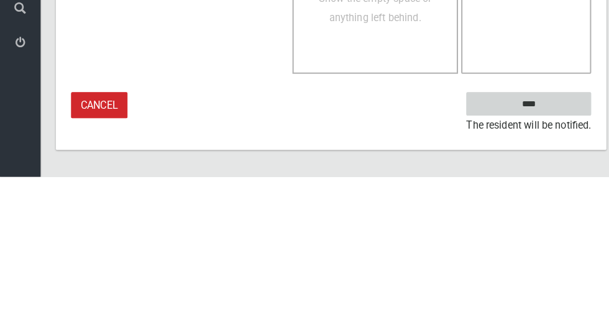
click at [542, 256] on input "****" at bounding box center [517, 258] width 122 height 23
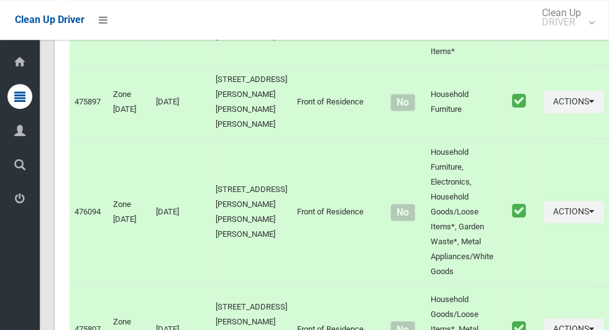
scroll to position [4133, 0]
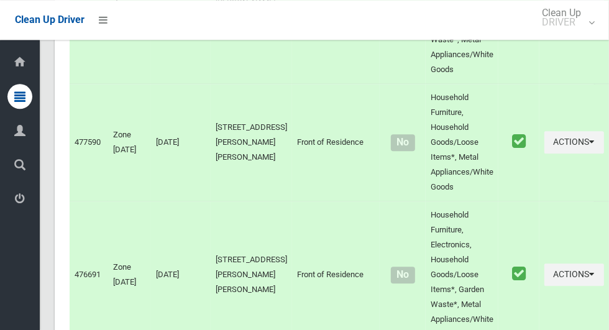
click at [539, 84] on td "Actions Unmark as Collected View Booking Details" at bounding box center [574, 10] width 70 height 147
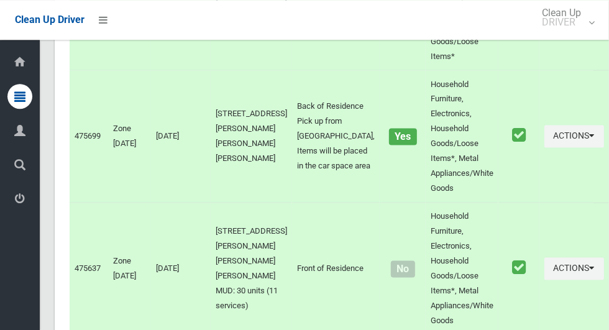
scroll to position [0, 0]
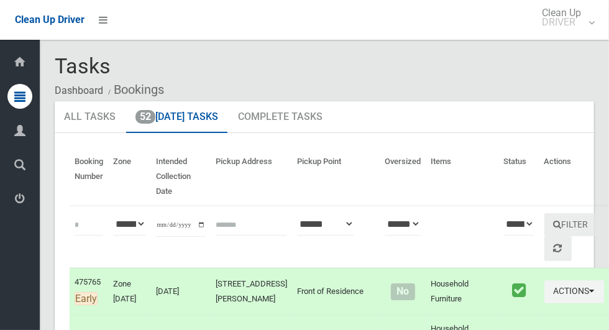
click at [16, 211] on icon at bounding box center [19, 198] width 11 height 25
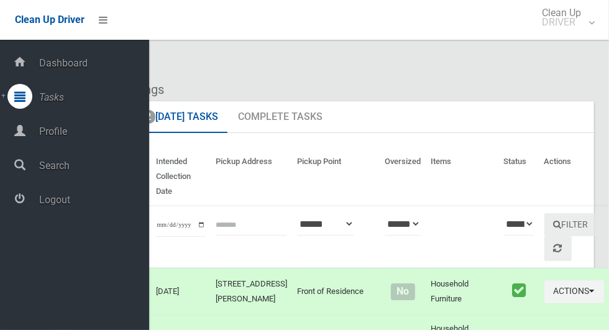
click at [53, 206] on span "Logout" at bounding box center [92, 200] width 114 height 12
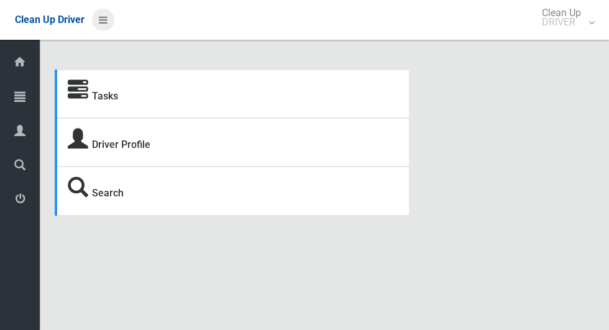
click at [101, 25] on icon at bounding box center [103, 19] width 9 height 21
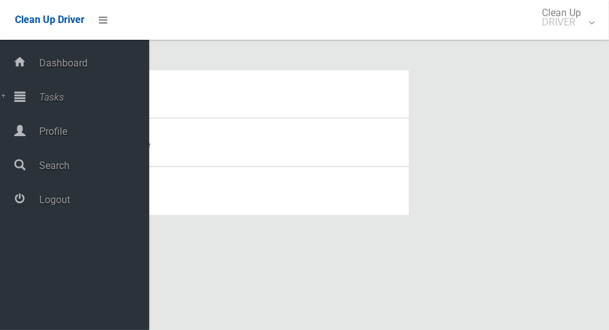
click at [25, 101] on icon at bounding box center [19, 96] width 11 height 25
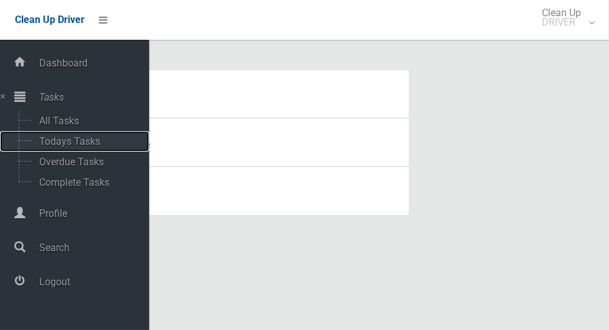
click at [52, 141] on span "Todays Tasks" at bounding box center [86, 141] width 103 height 12
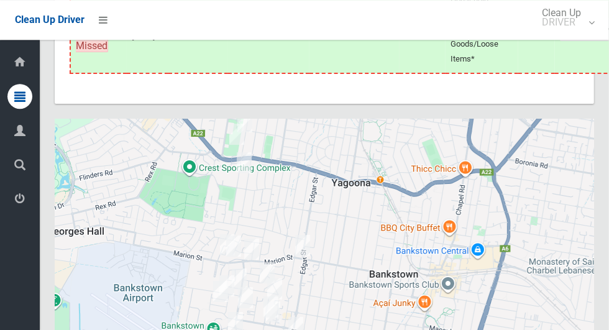
scroll to position [7231, 0]
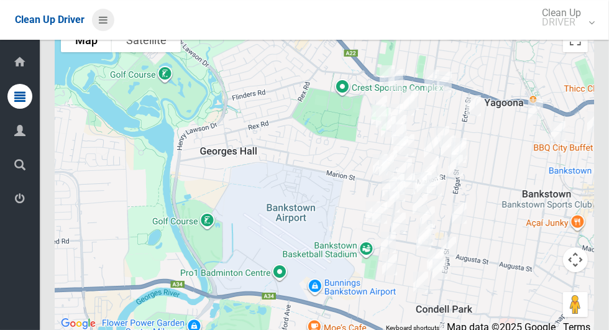
click at [101, 25] on icon at bounding box center [103, 19] width 9 height 21
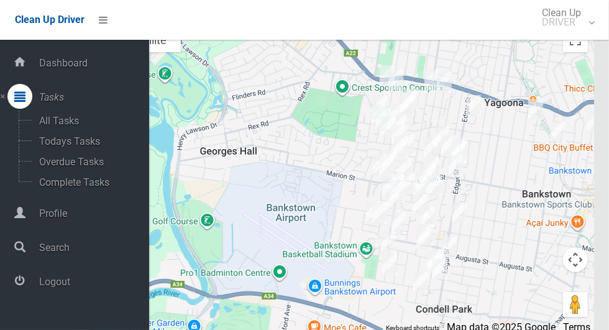
click at [40, 285] on span "Logout" at bounding box center [92, 282] width 114 height 12
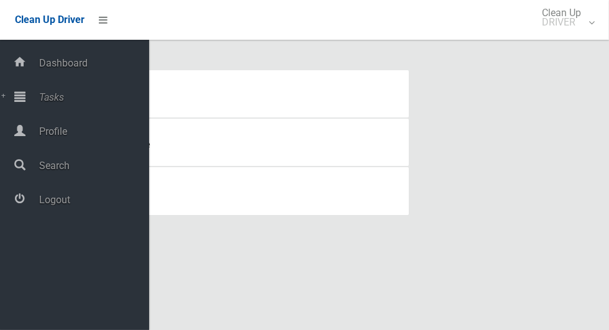
click at [24, 98] on icon at bounding box center [19, 96] width 11 height 25
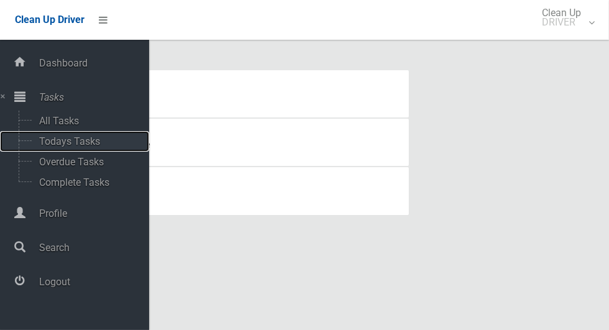
click at [47, 147] on span "Todays Tasks" at bounding box center [86, 141] width 103 height 12
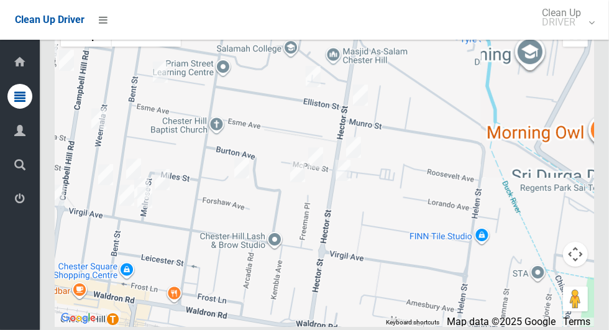
scroll to position [6957, 0]
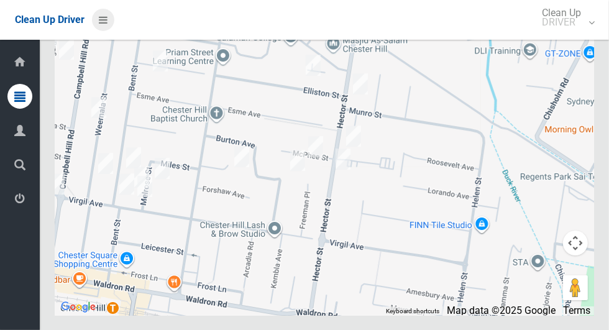
click at [101, 25] on icon at bounding box center [103, 19] width 9 height 21
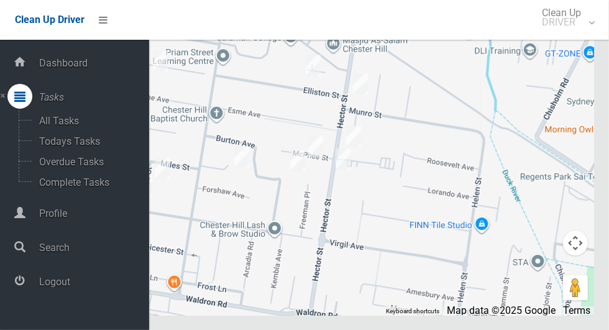
click at [25, 293] on icon at bounding box center [19, 280] width 11 height 25
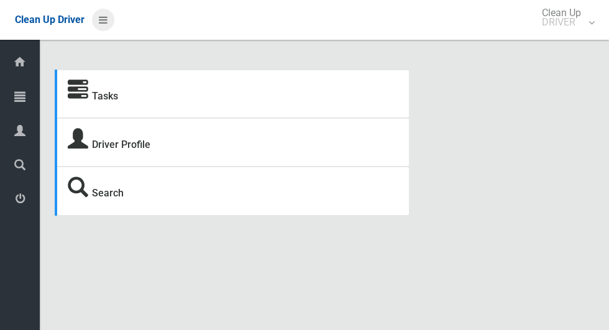
click at [102, 22] on icon at bounding box center [103, 19] width 9 height 21
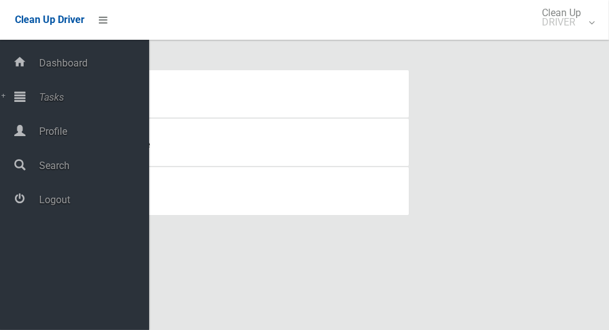
click at [25, 94] on div at bounding box center [19, 96] width 25 height 25
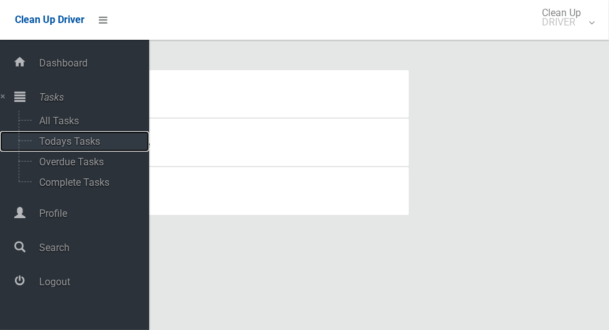
click at [41, 147] on span "Todays Tasks" at bounding box center [86, 141] width 103 height 12
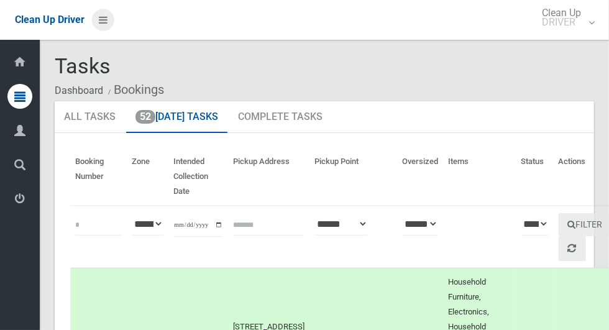
click at [101, 21] on icon at bounding box center [103, 19] width 9 height 21
